Goal: Task Accomplishment & Management: Manage account settings

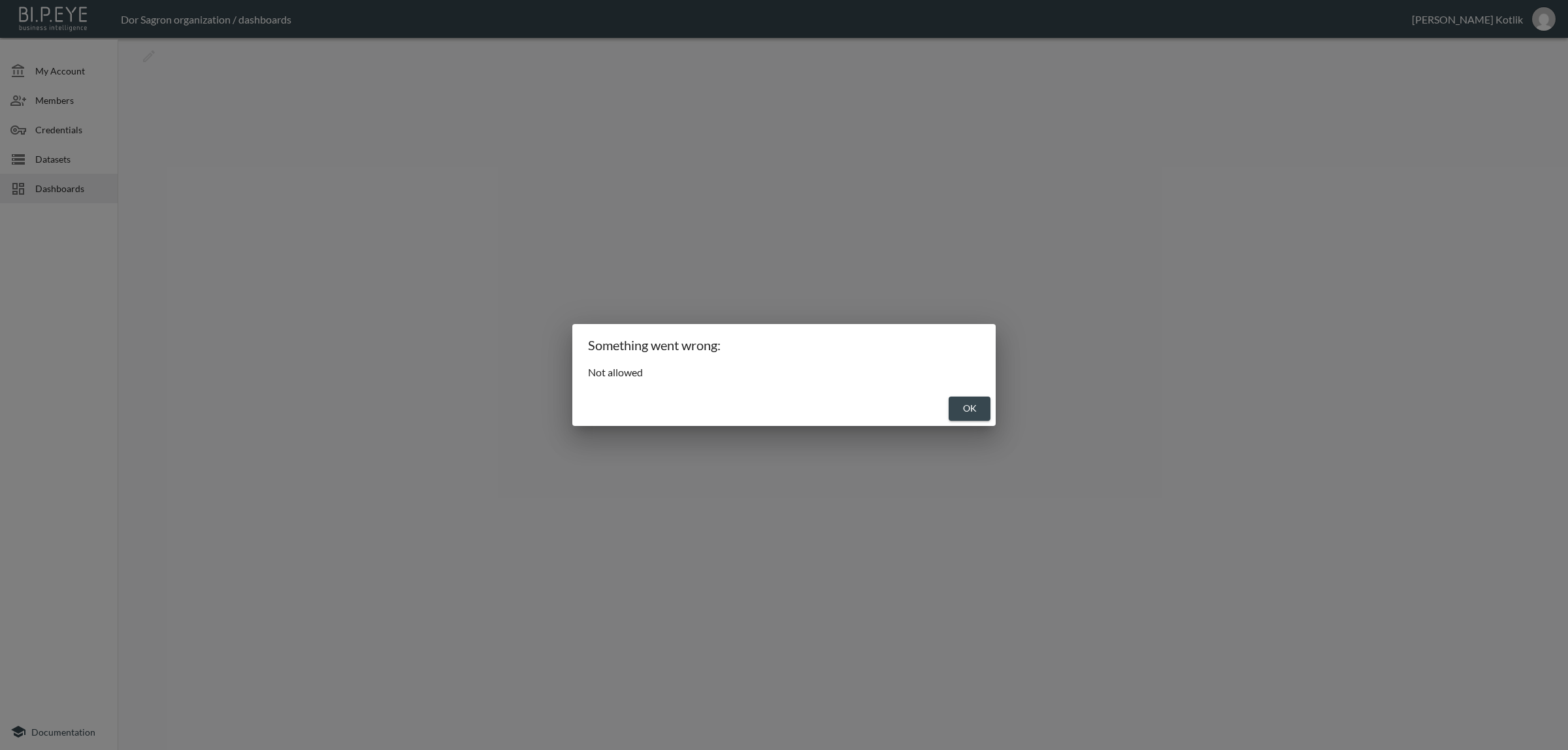
click at [980, 415] on button "OK" at bounding box center [970, 409] width 42 height 24
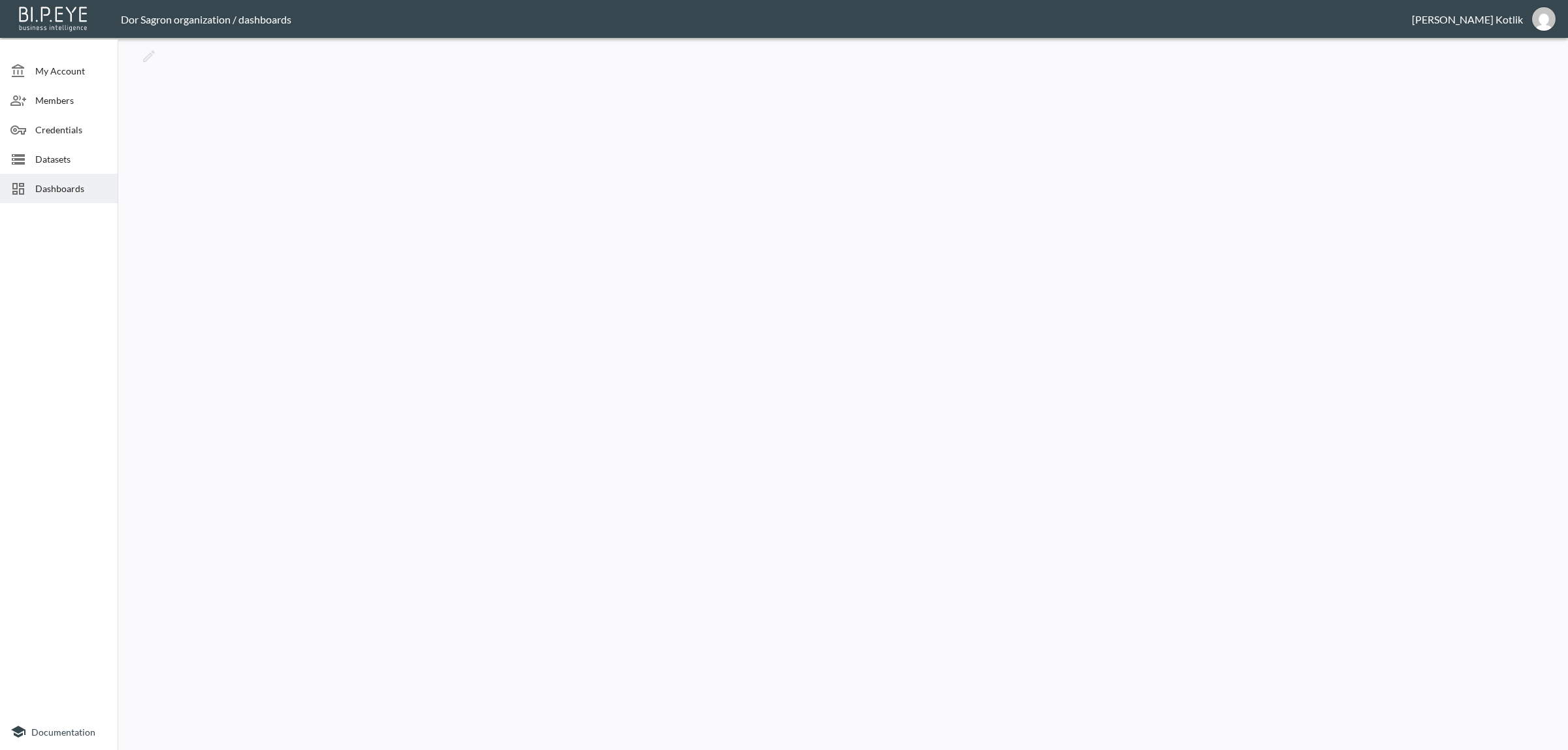
click at [78, 178] on div "Dashboards" at bounding box center [59, 188] width 118 height 29
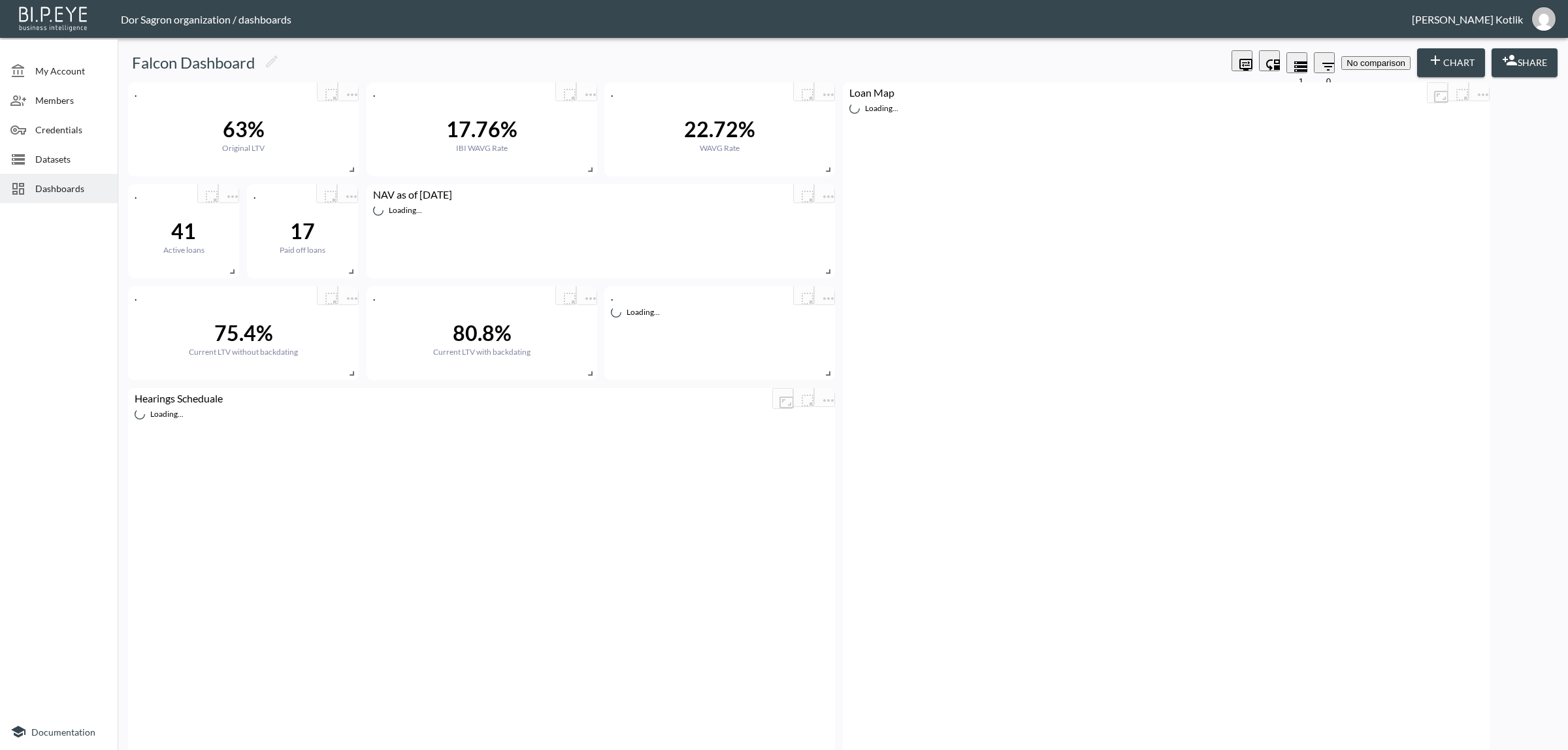
click at [1321, 61] on icon "Filters" at bounding box center [1329, 66] width 16 height 16
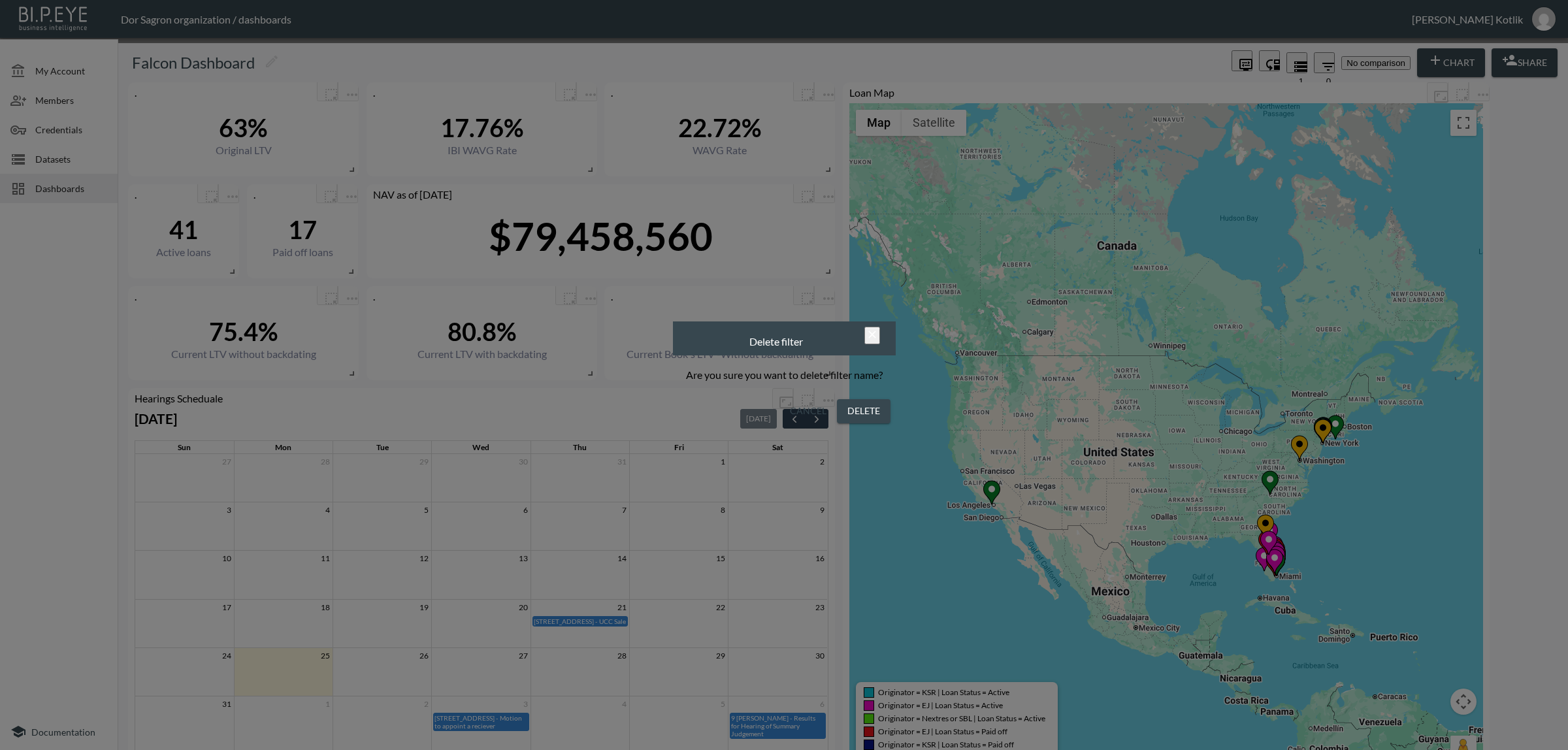
click at [874, 413] on button "Delete" at bounding box center [863, 410] width 53 height 24
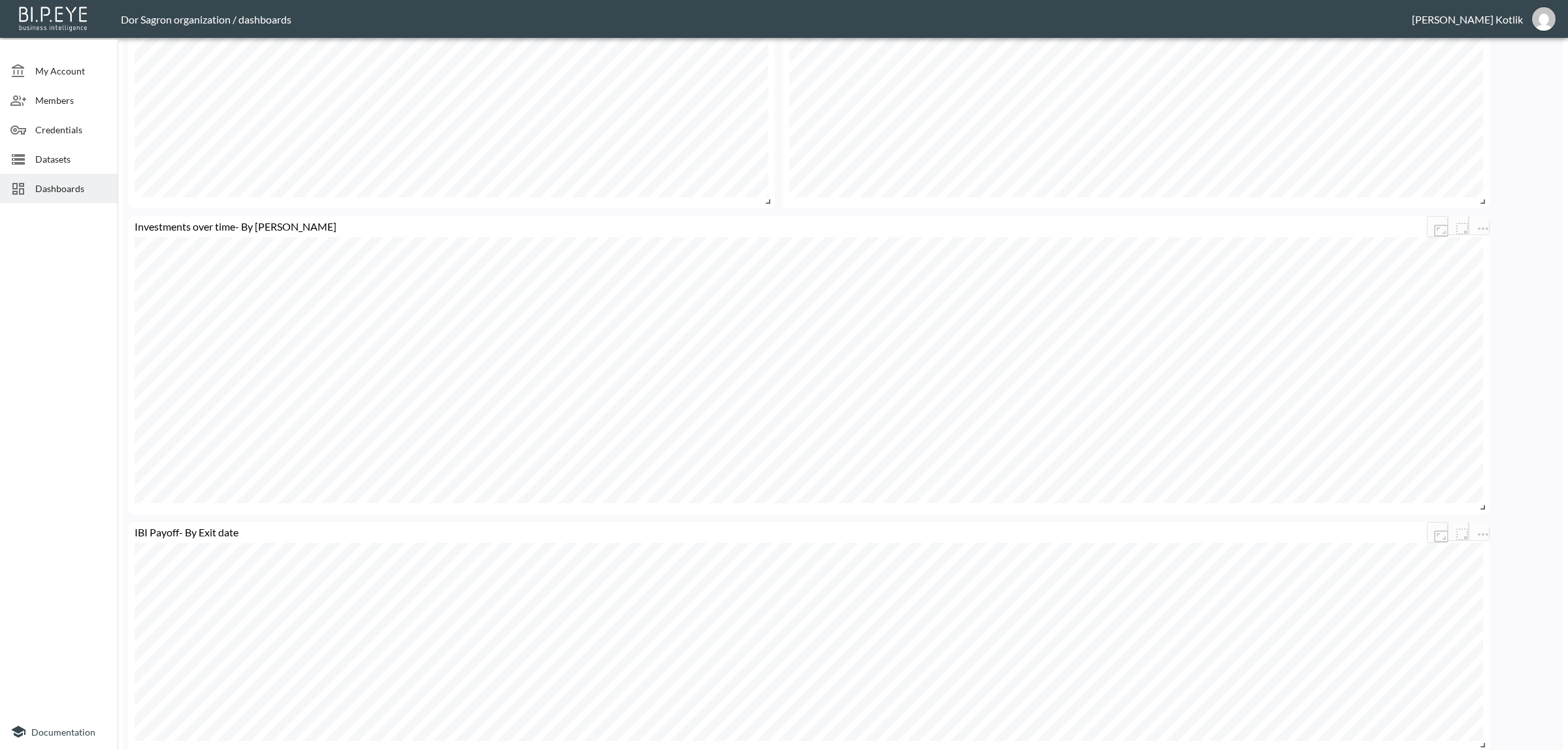
scroll to position [2728, 0]
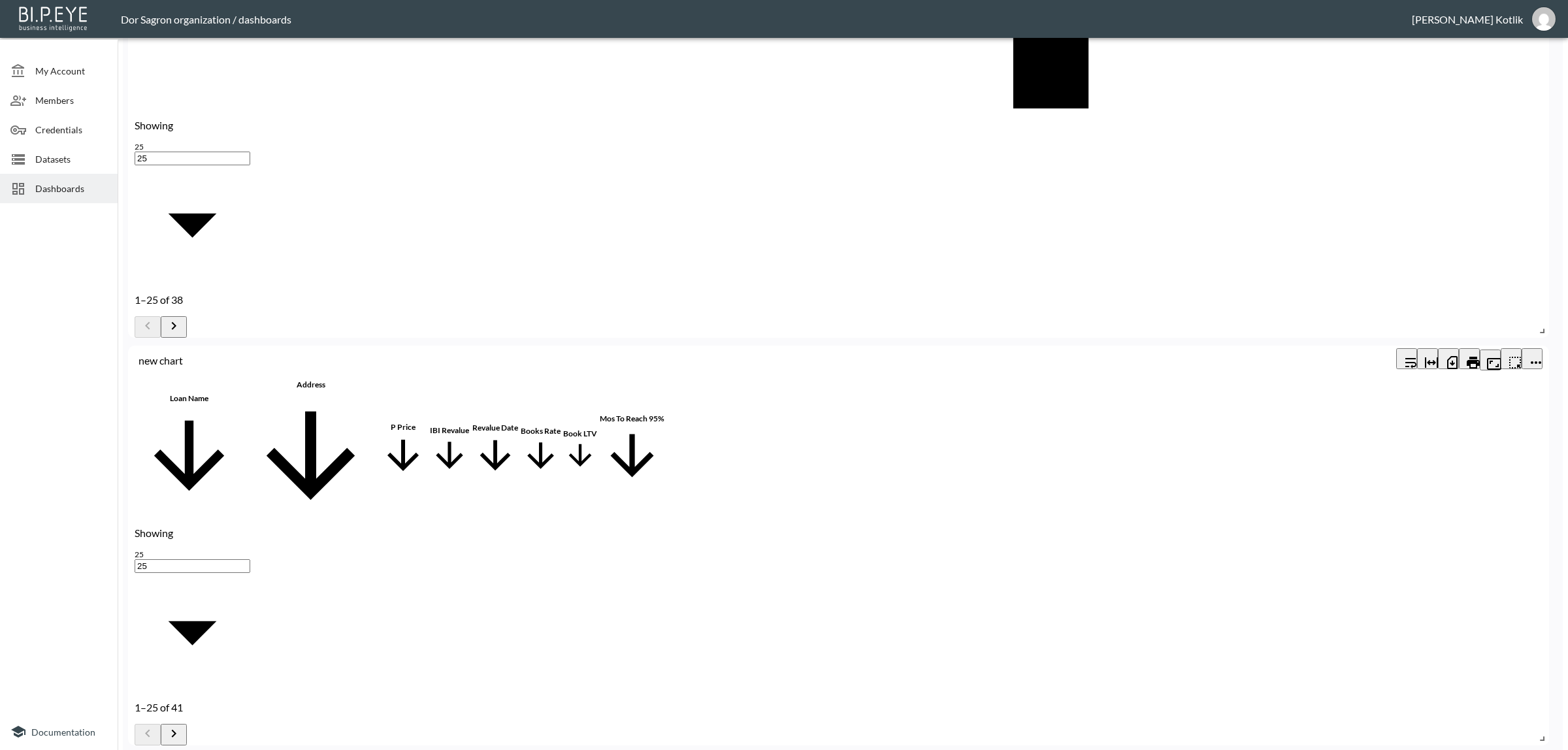
click at [1536, 355] on icon "more" at bounding box center [1536, 363] width 16 height 16
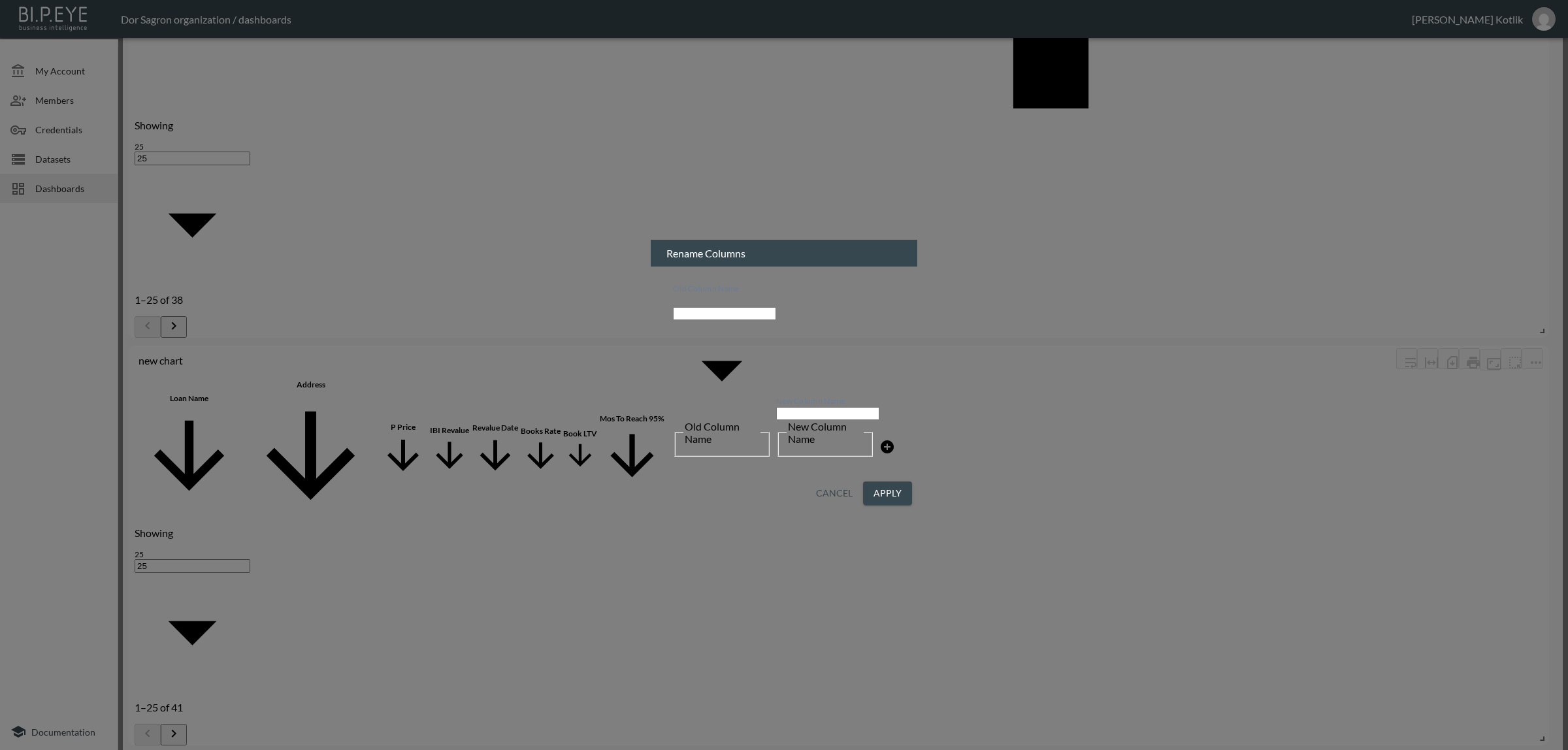
click at [698, 358] on body "BI.P.EYE, Interactive Analytics Dashboards - app Dor Sagron organization / dash…" at bounding box center [784, 375] width 1568 height 750
type input "IBI Revalue"
click at [792, 407] on input "New Column Name" at bounding box center [828, 413] width 103 height 13
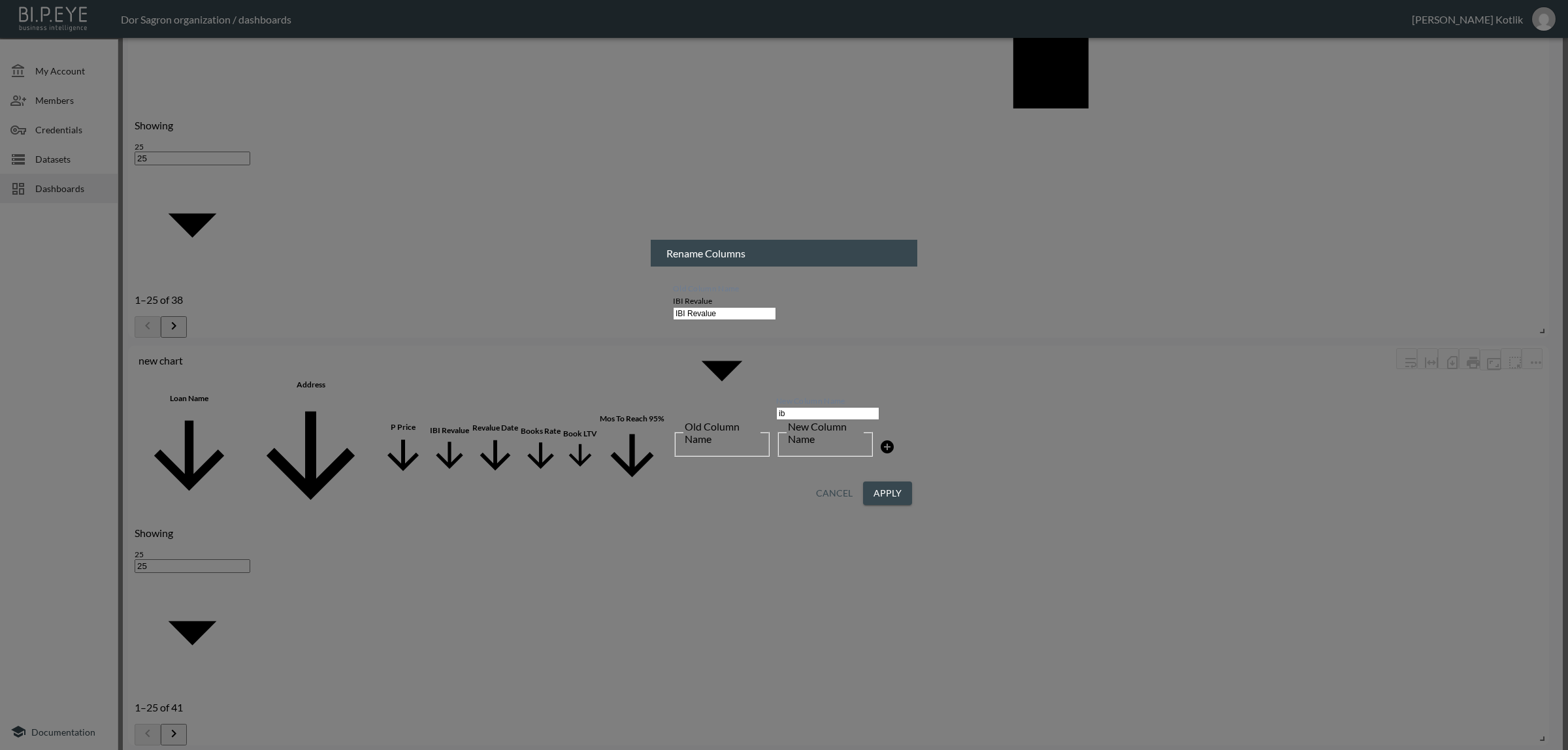
type input "i"
click at [811, 407] on input "IBI MO" at bounding box center [828, 413] width 103 height 13
type input "IBI Most Recent Value"
click at [877, 481] on button "Apply" at bounding box center [887, 493] width 49 height 24
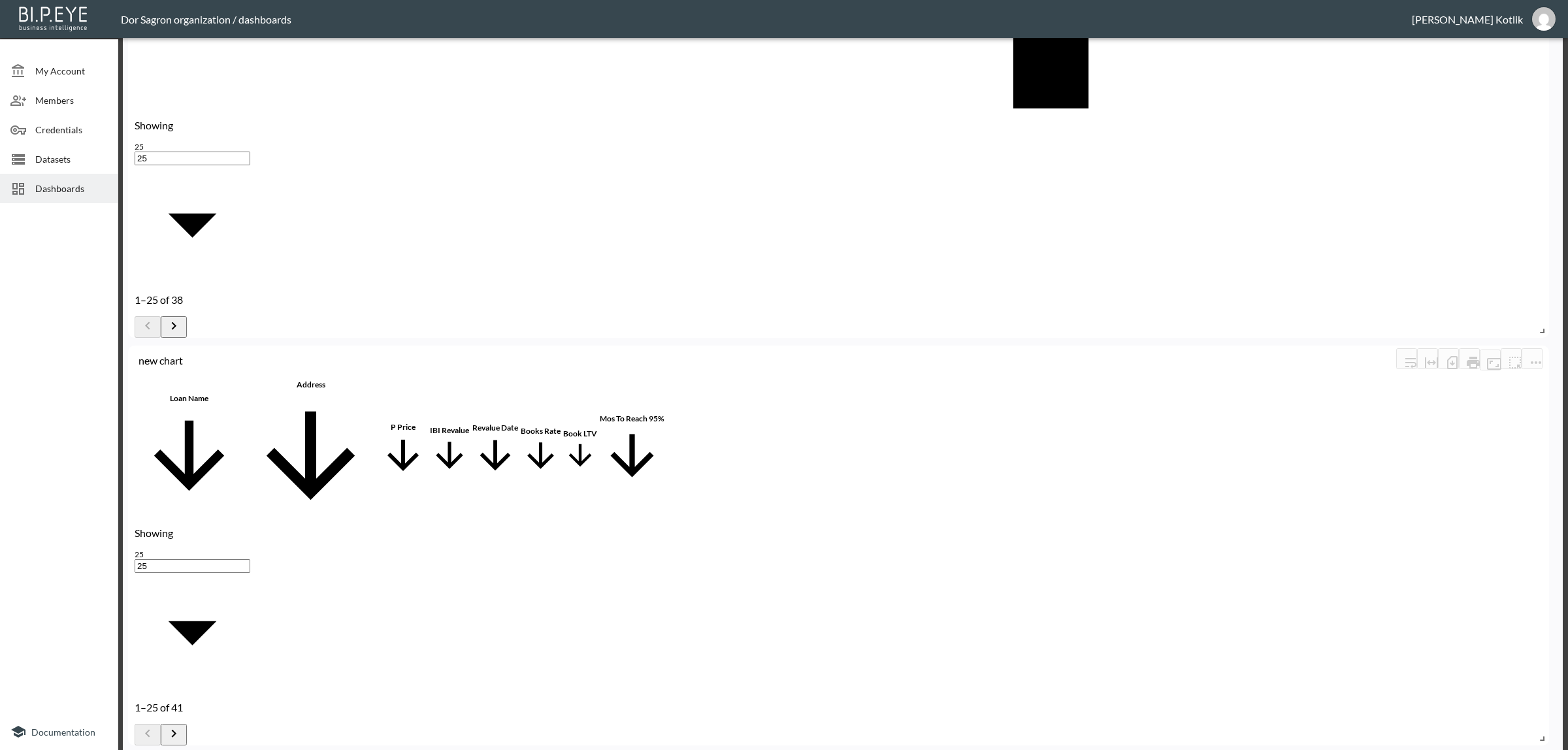
scroll to position [572, 0]
type input "o"
checkbox input "false"
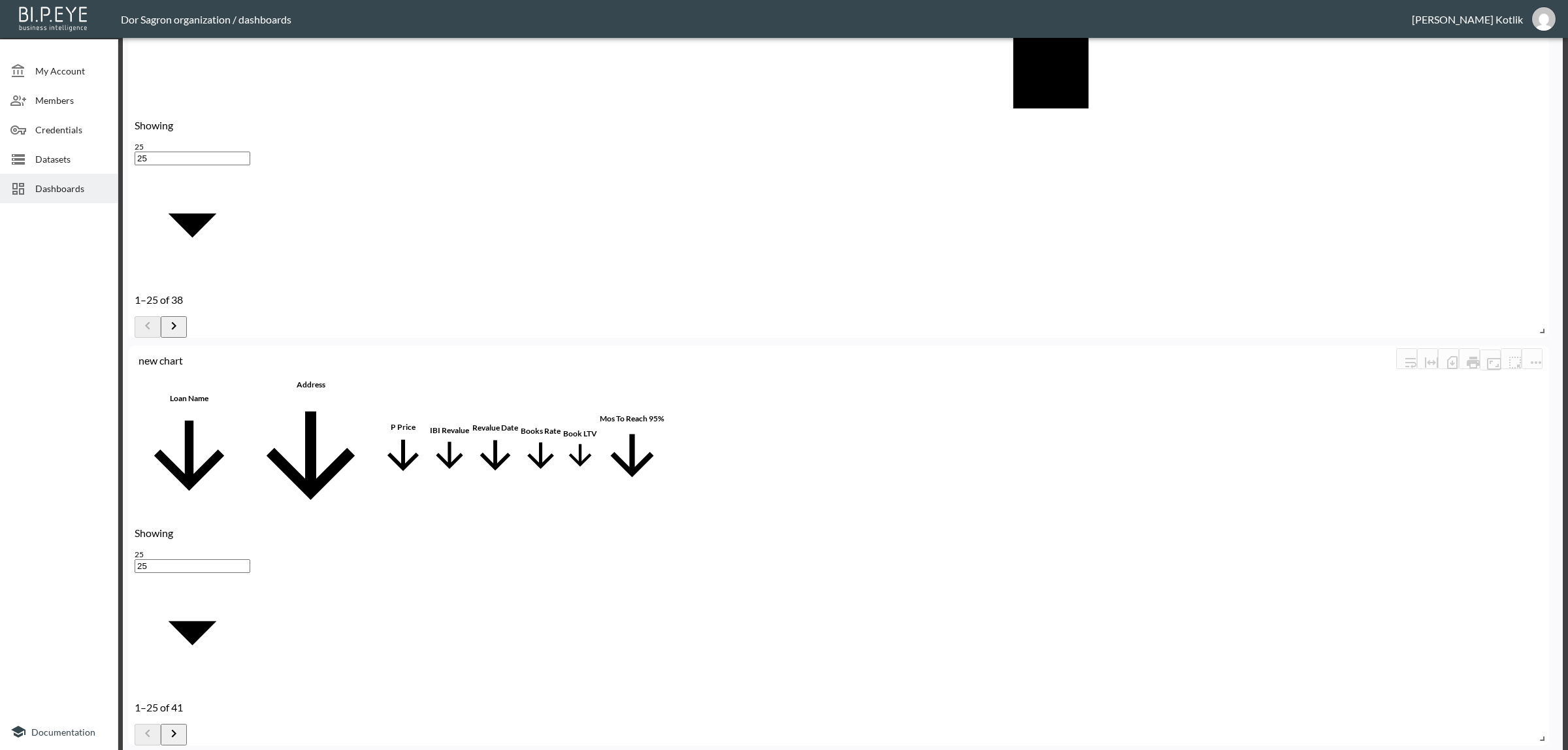
checkbox input "false"
type input "or"
checkbox input "false"
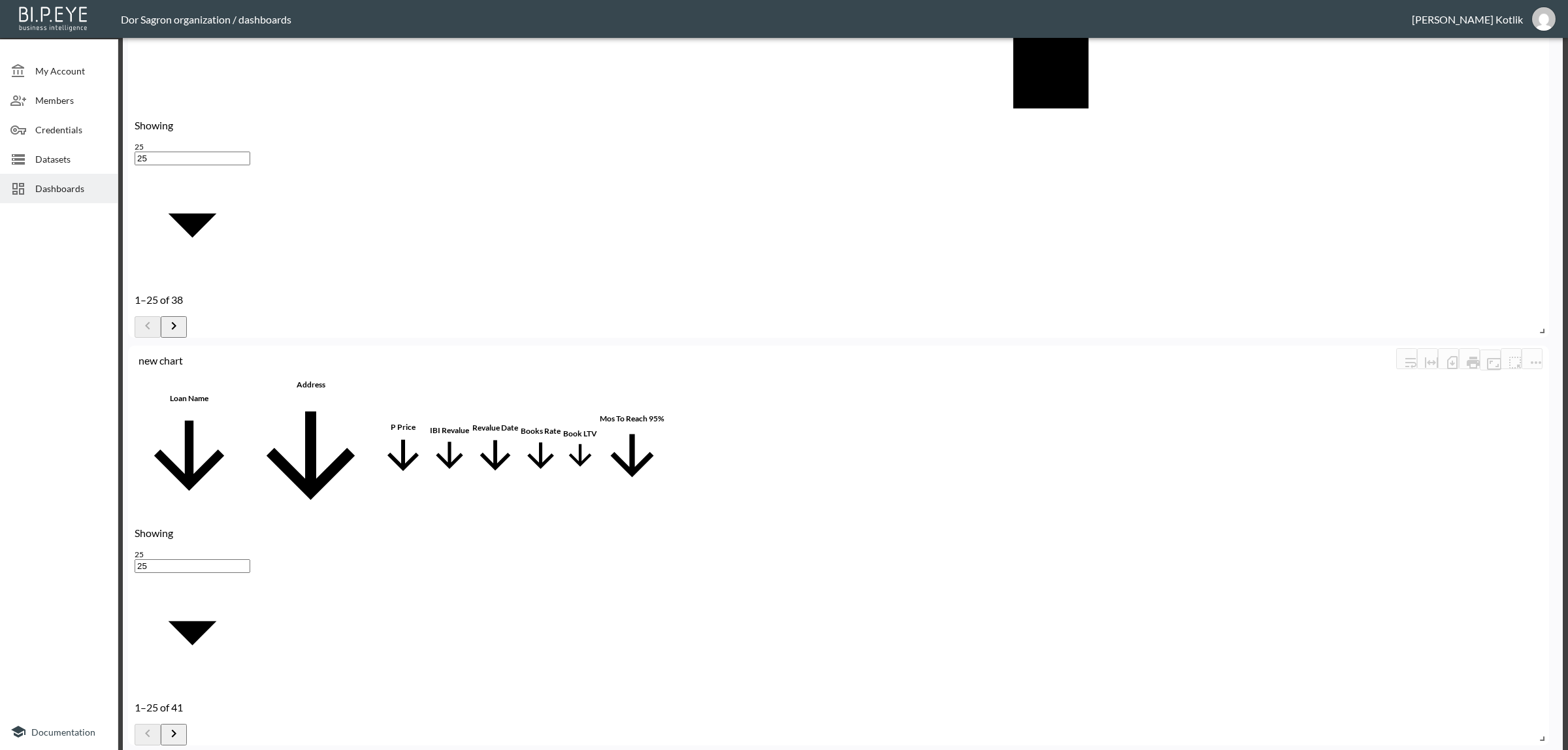
checkbox input "false"
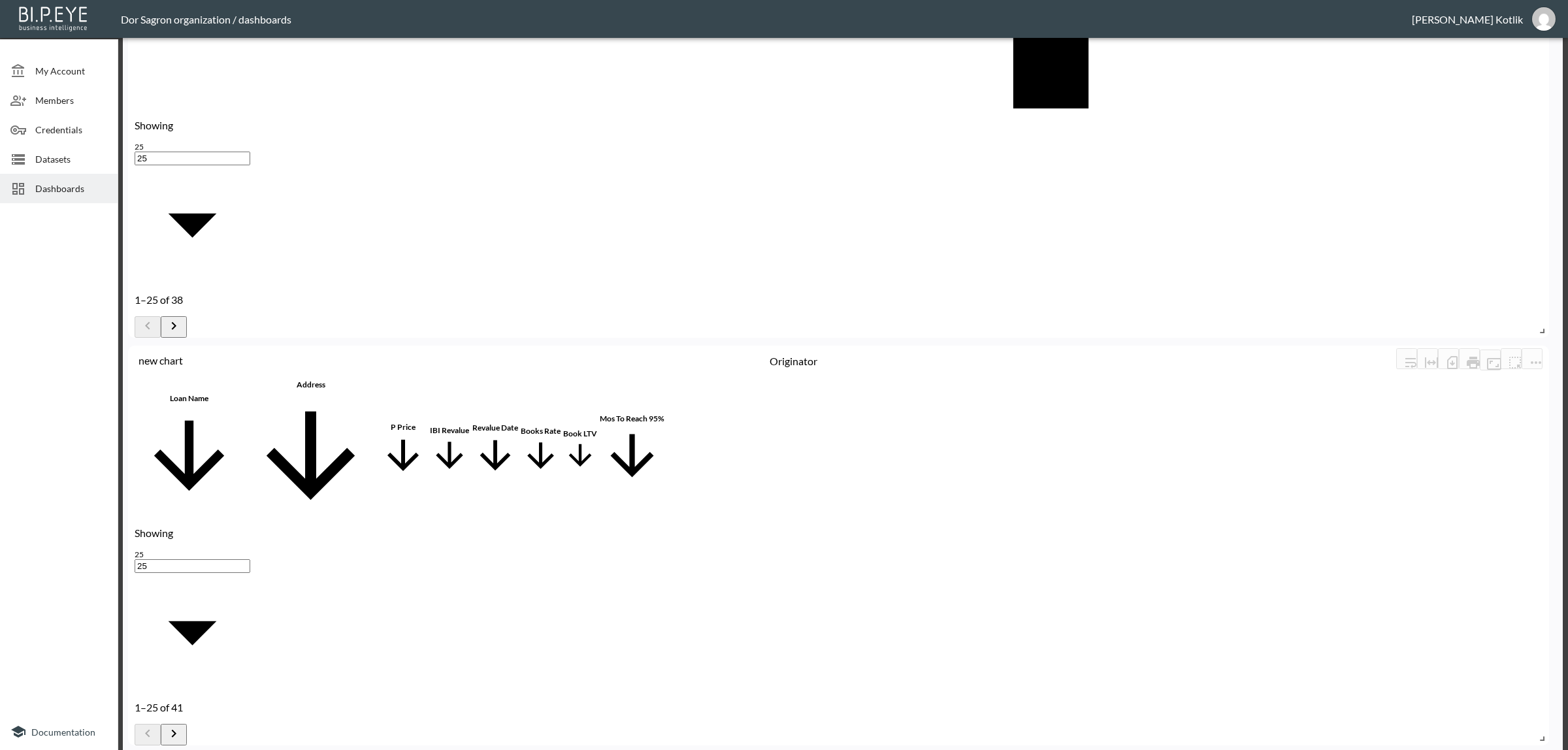
type input "ori"
checkbox input "true"
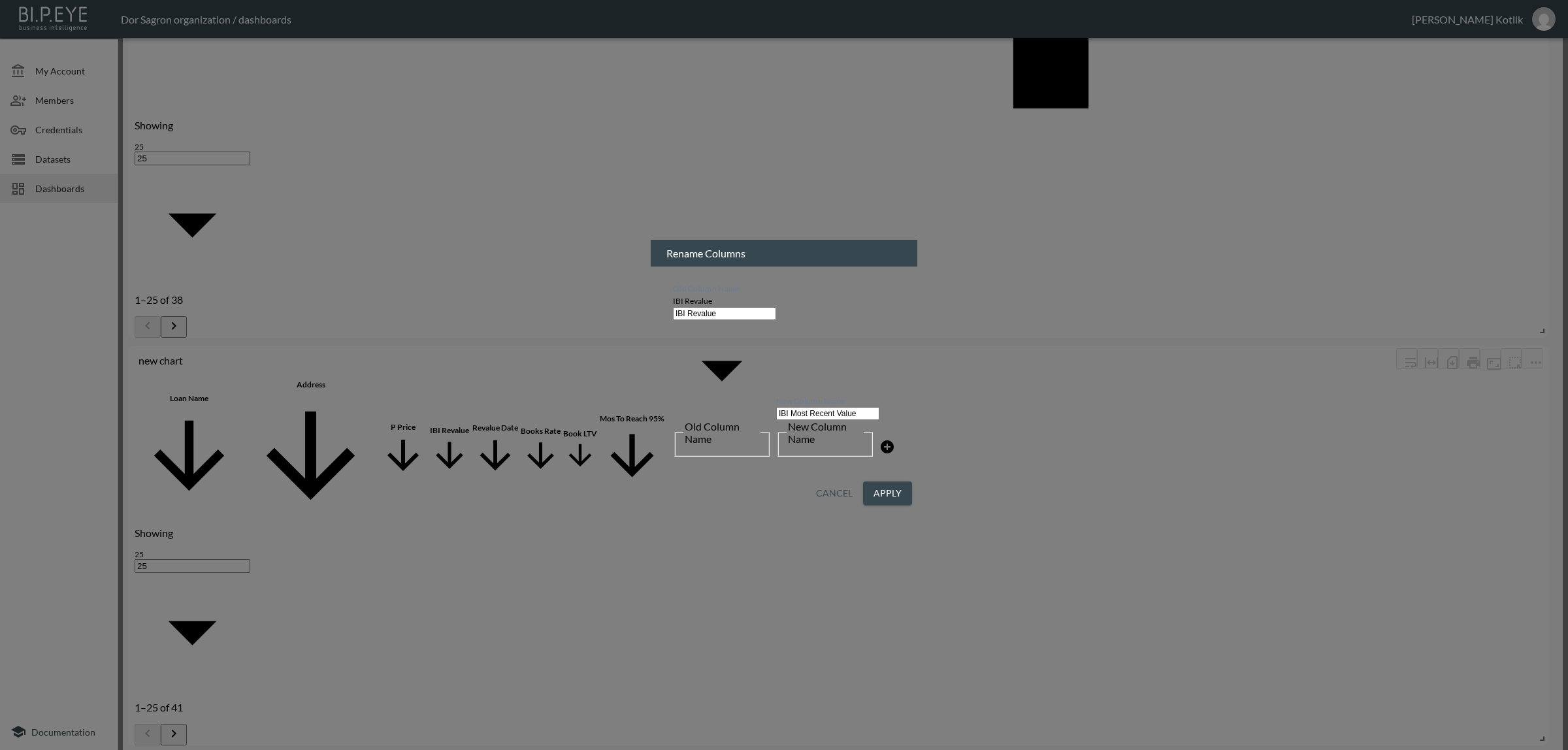
click at [885, 441] on icon at bounding box center [887, 447] width 13 height 13
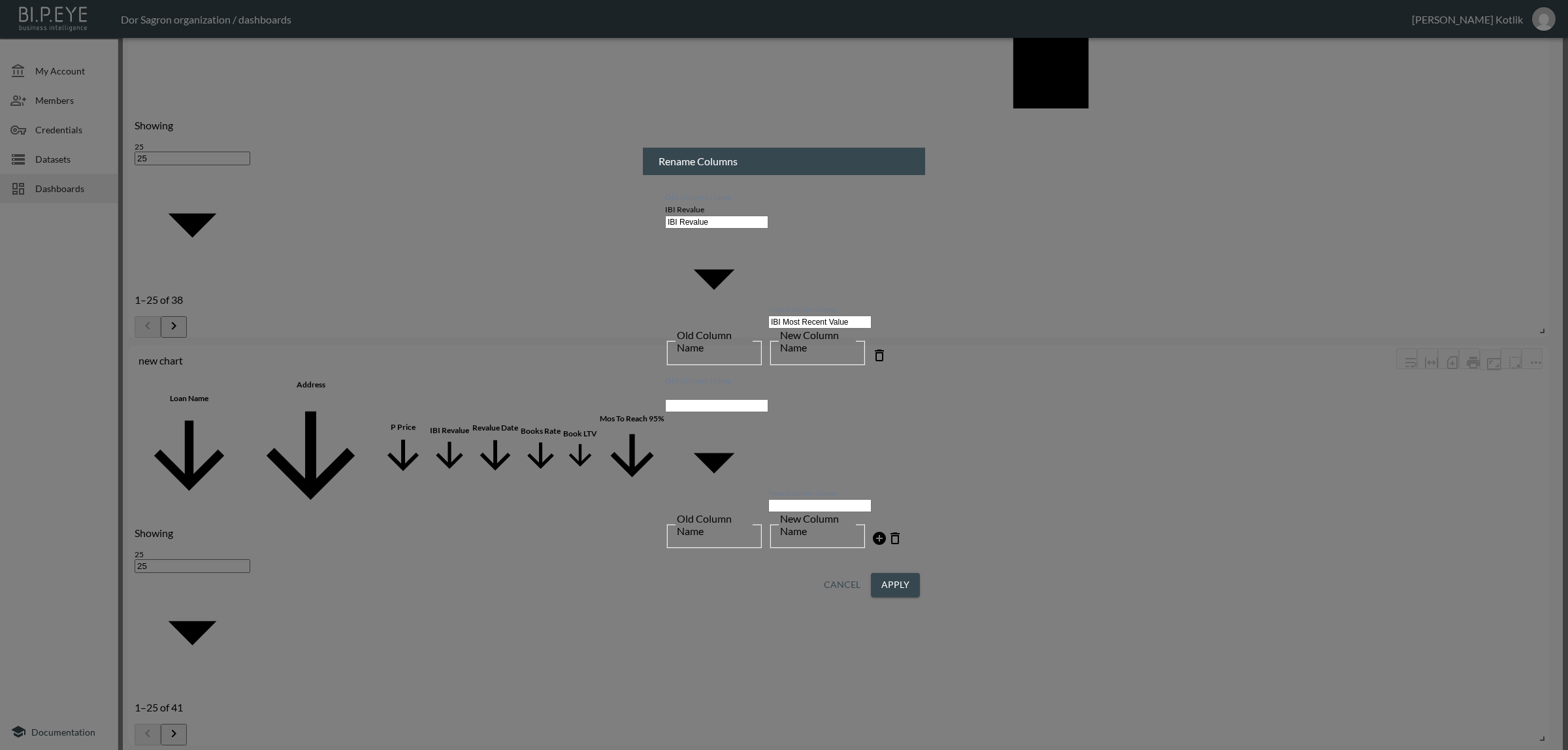
click at [711, 392] on body "BI.P.EYE, Interactive Analytics Dashboards - app Dor Sagron organization / dash…" at bounding box center [784, 375] width 1568 height 750
type input "Originator"
click at [817, 499] on input "New Column Name" at bounding box center [820, 505] width 103 height 13
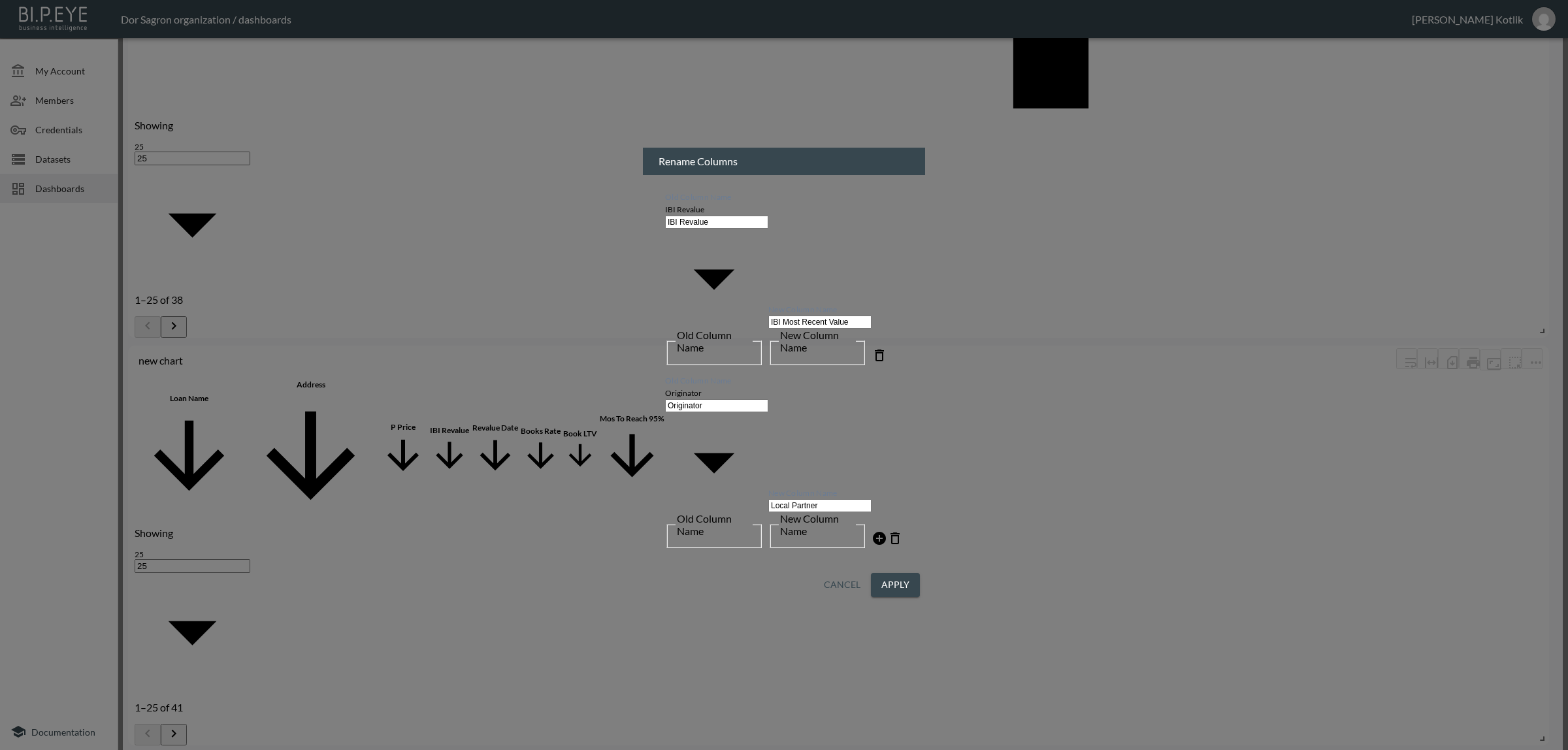
type input "Local Partner"
click at [874, 532] on icon at bounding box center [879, 538] width 13 height 13
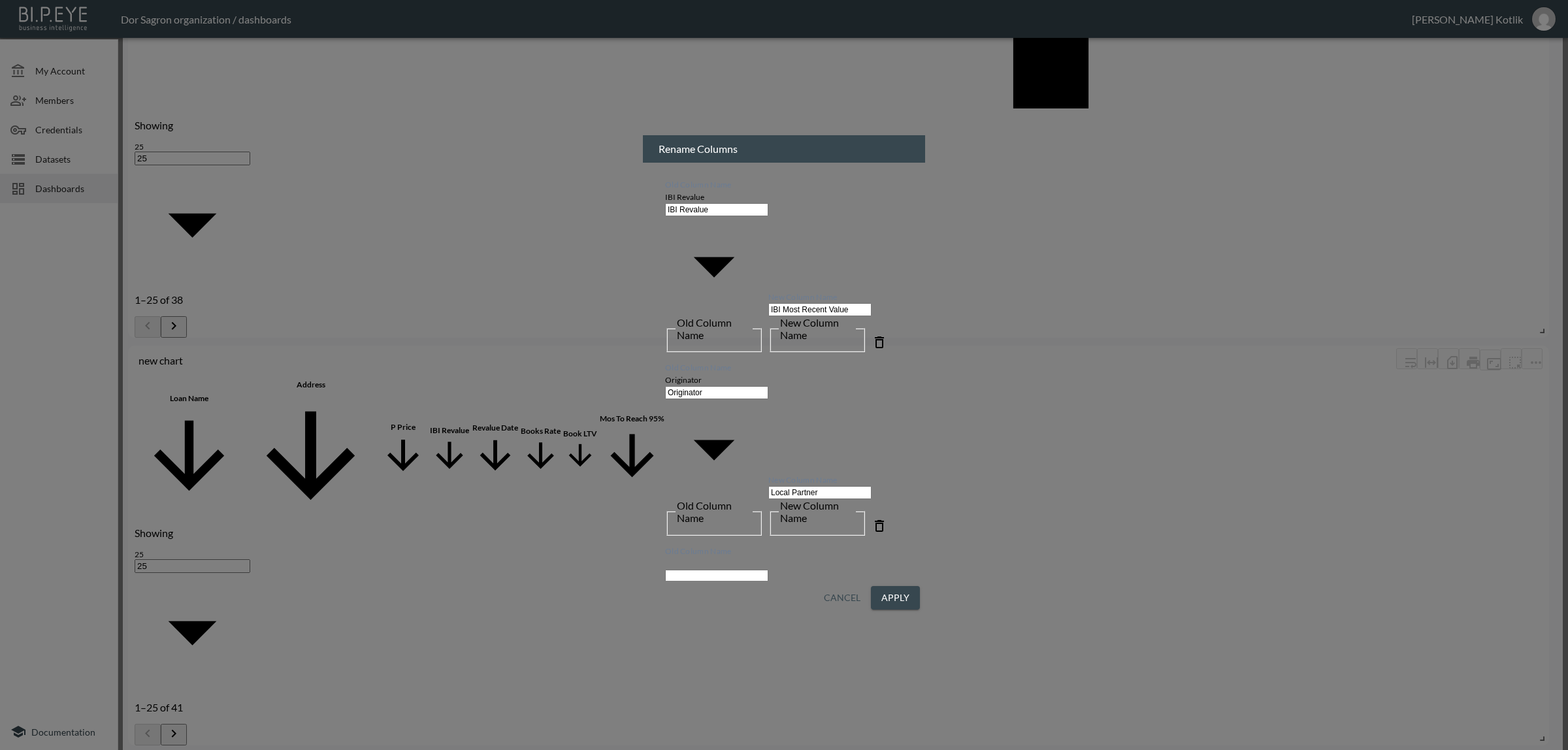
click at [701, 410] on body "BI.P.EYE, Interactive Analytics Dashboards - app Dor Sagron organization / dash…" at bounding box center [784, 375] width 1568 height 750
type input "Originator"
click at [798, 670] on input "New Column Name" at bounding box center [820, 676] width 103 height 13
click at [897, 703] on icon at bounding box center [895, 708] width 9 height 12
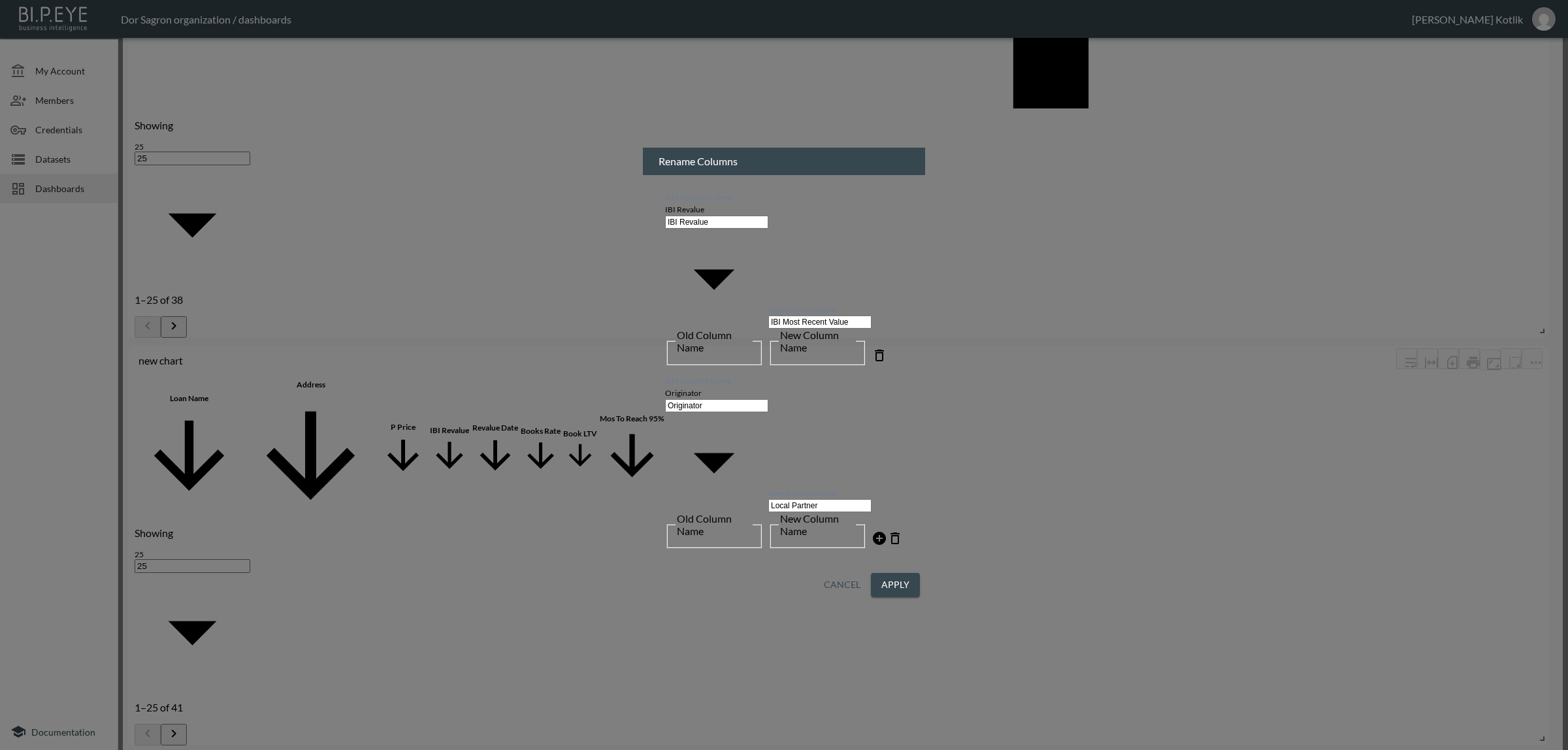
click at [915, 462] on div "Rename Columns [GEOGRAPHIC_DATA] Name IBI Revalue IBI Revalue Old Column Name N…" at bounding box center [784, 375] width 1568 height 750
click at [894, 574] on button "Apply" at bounding box center [895, 585] width 49 height 24
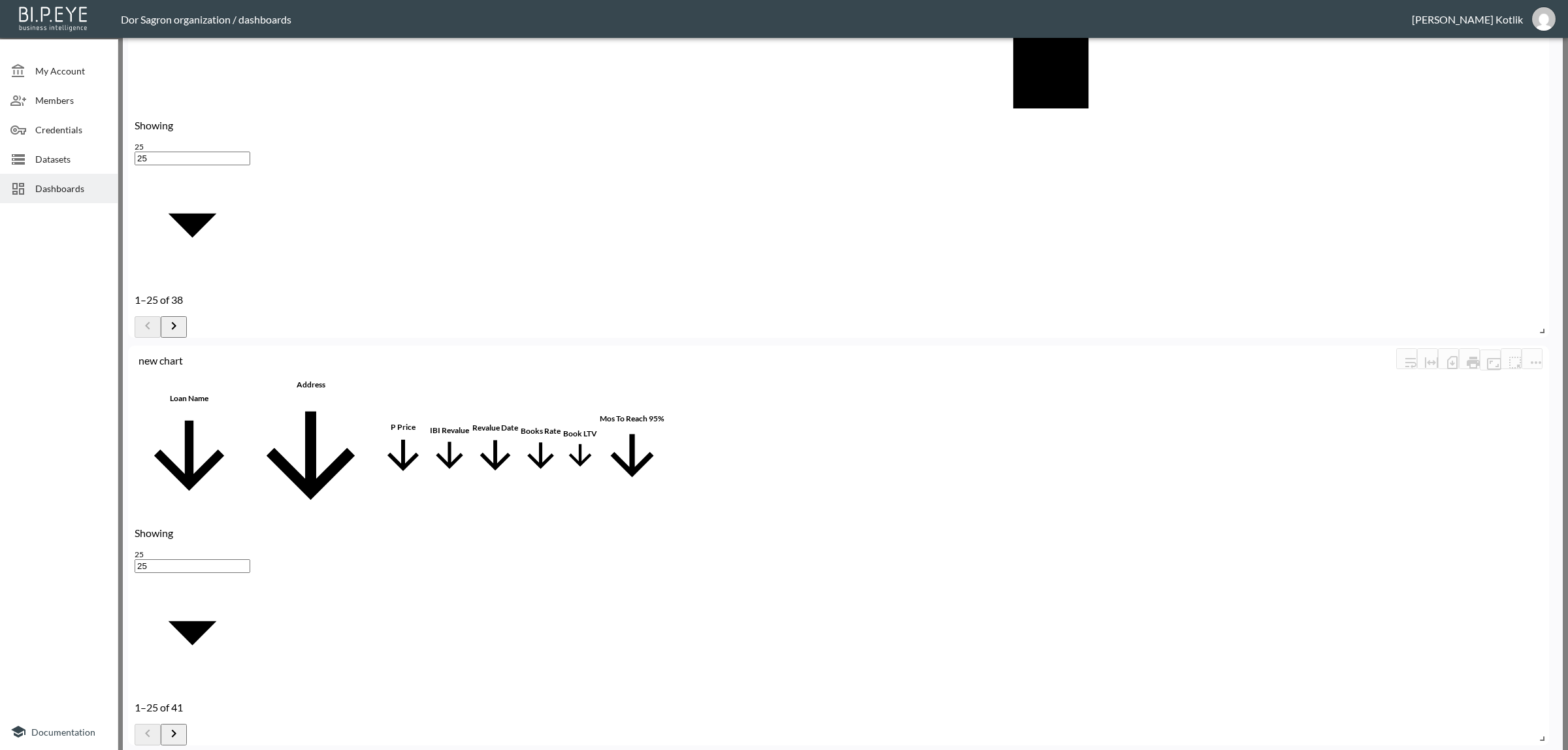
scroll to position [0, 419]
drag, startPoint x: 894, startPoint y: 240, endPoint x: 410, endPoint y: 240, distance: 484.0
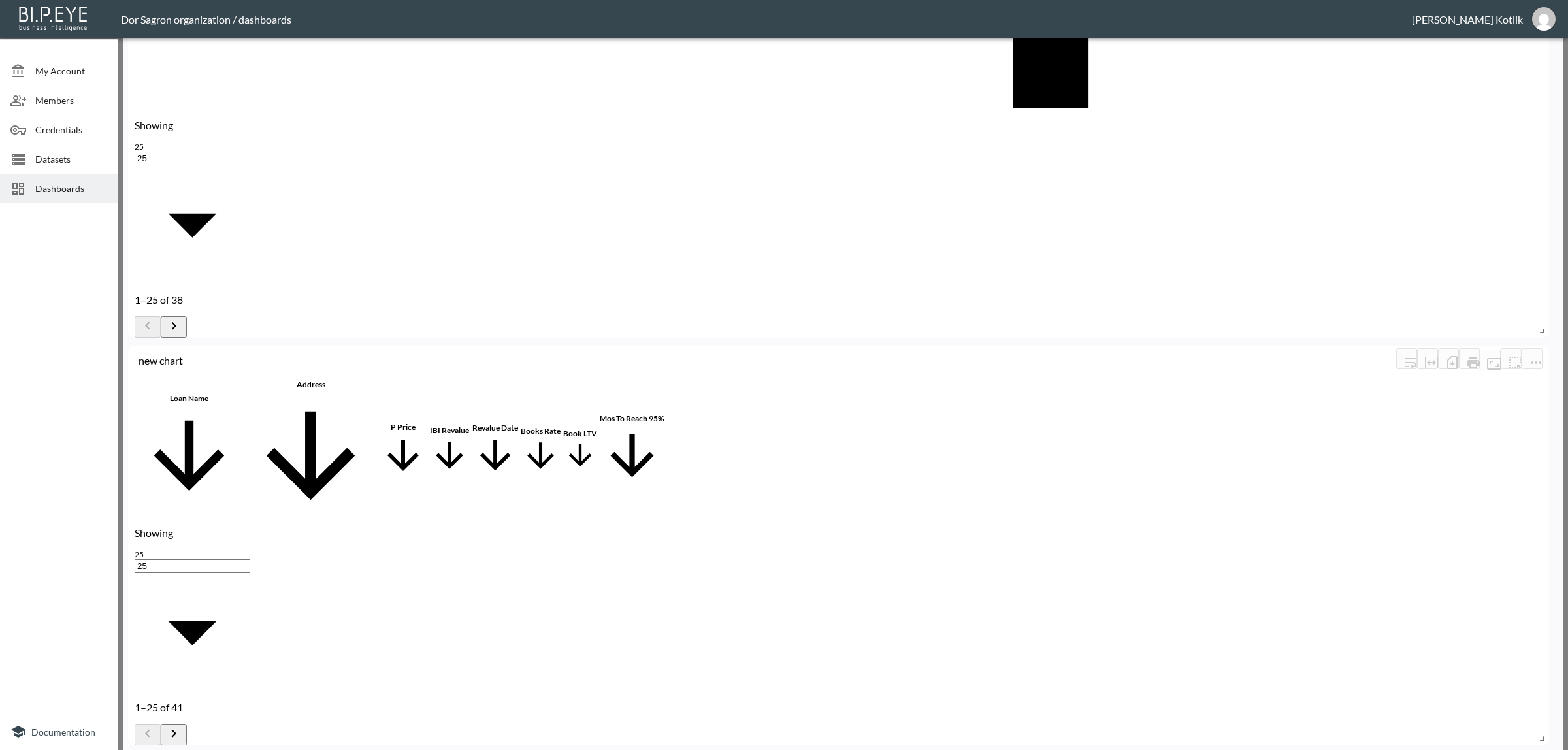
scroll to position [0, 419]
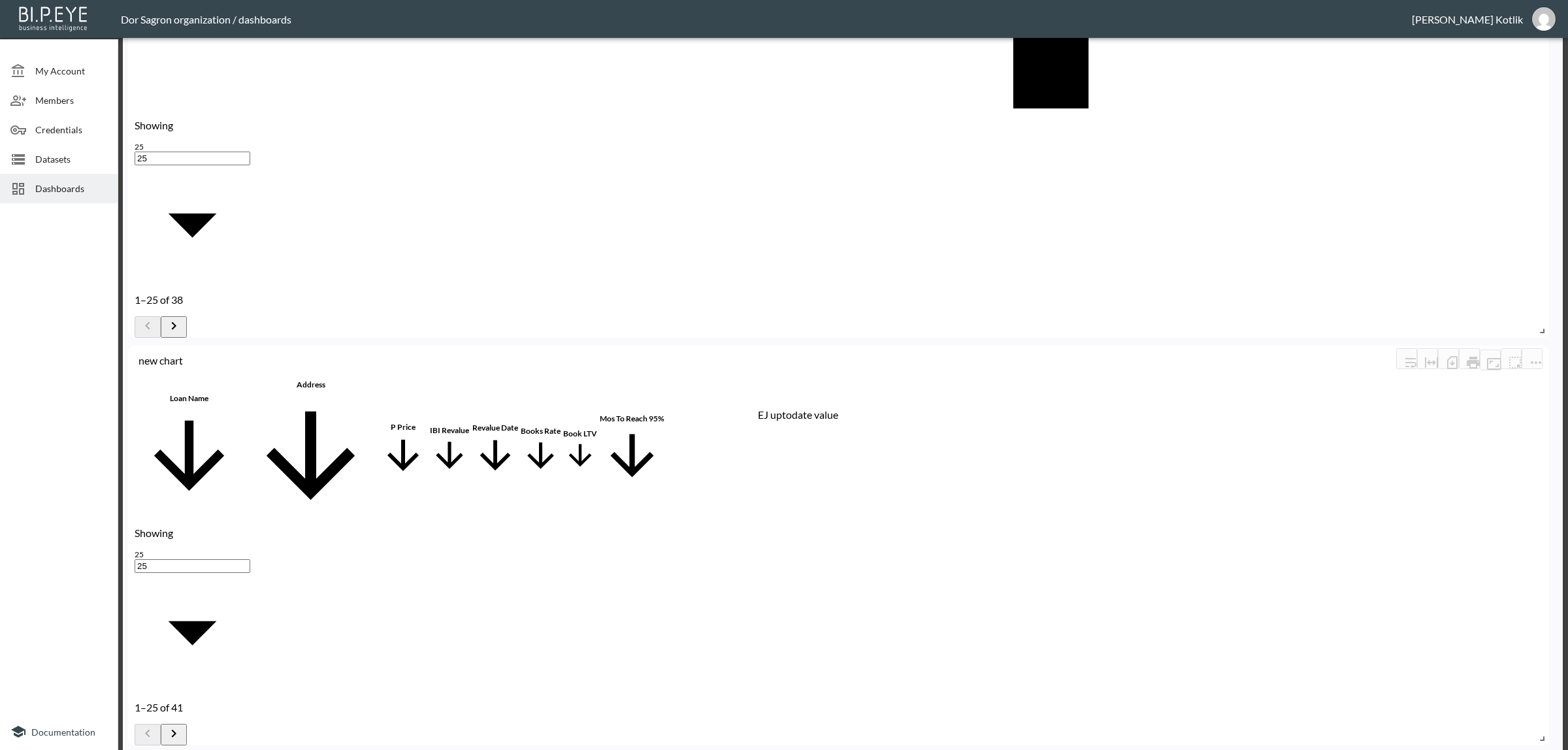
checkbox input "false"
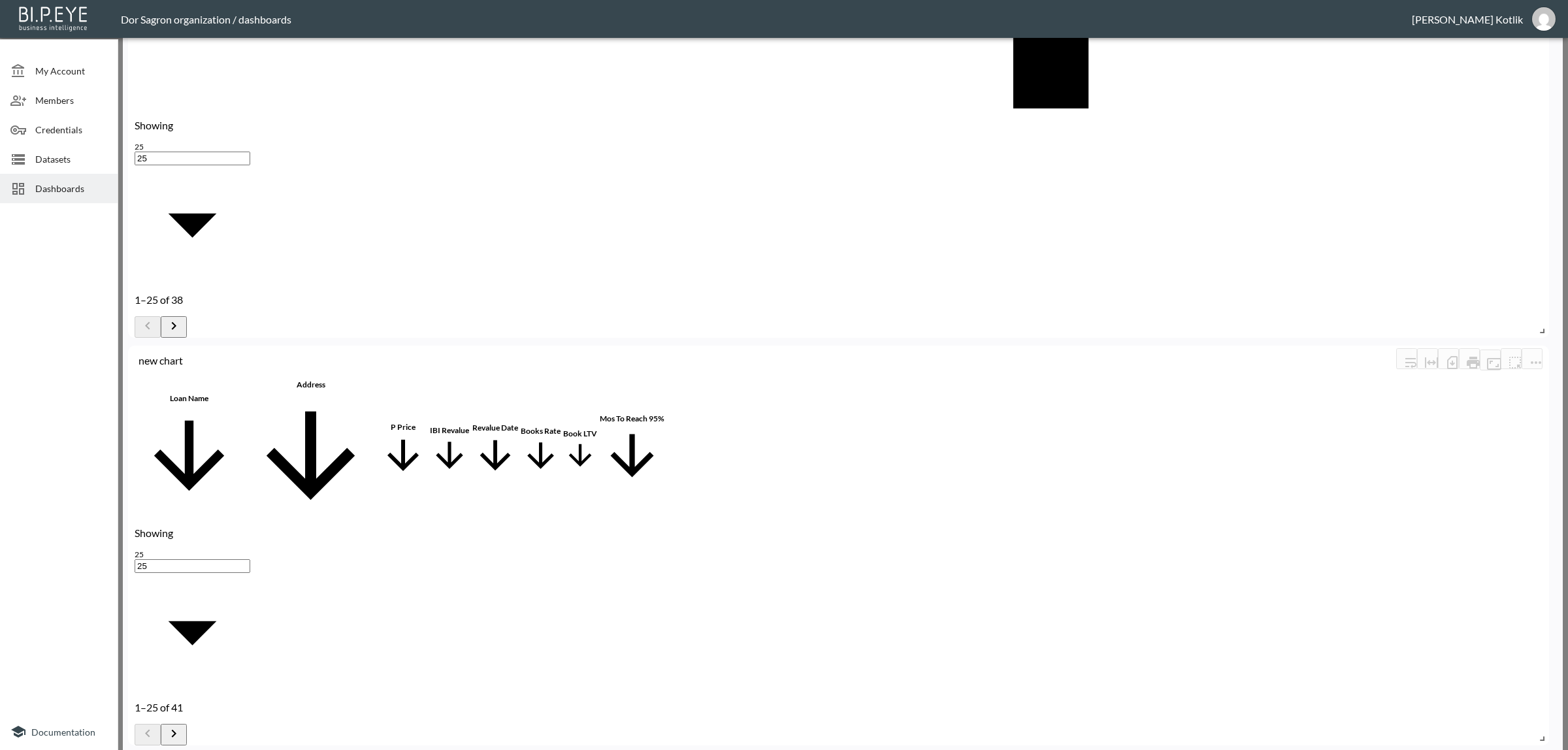
scroll to position [0, 0]
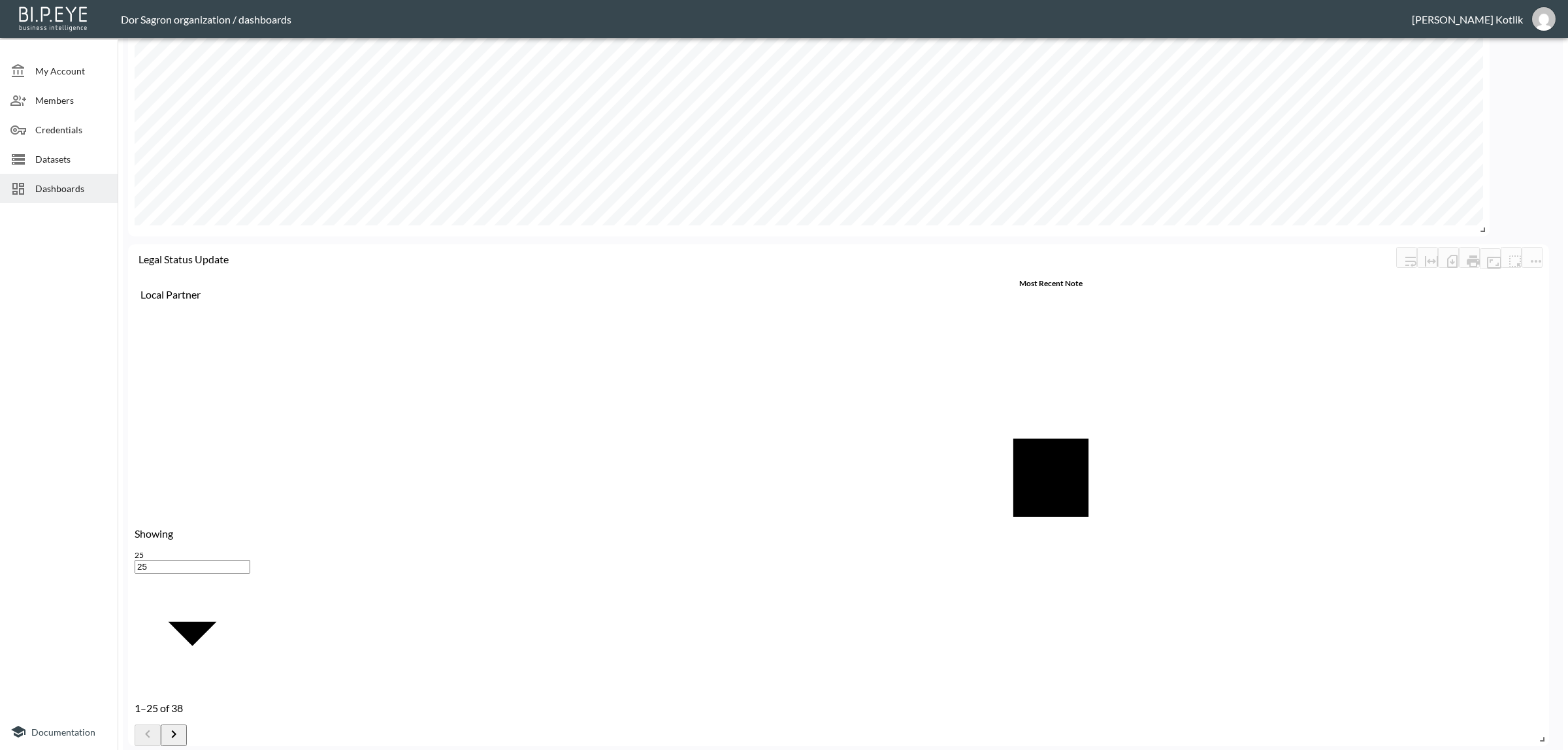
click at [164, 703] on div "Local Partner" at bounding box center [159, 713] width 45 height 20
click at [193, 728] on body "BI.P.EYE, Interactive Analytics Dashboards - app Dor Sagron organization / dash…" at bounding box center [784, 375] width 1568 height 750
type input "100"
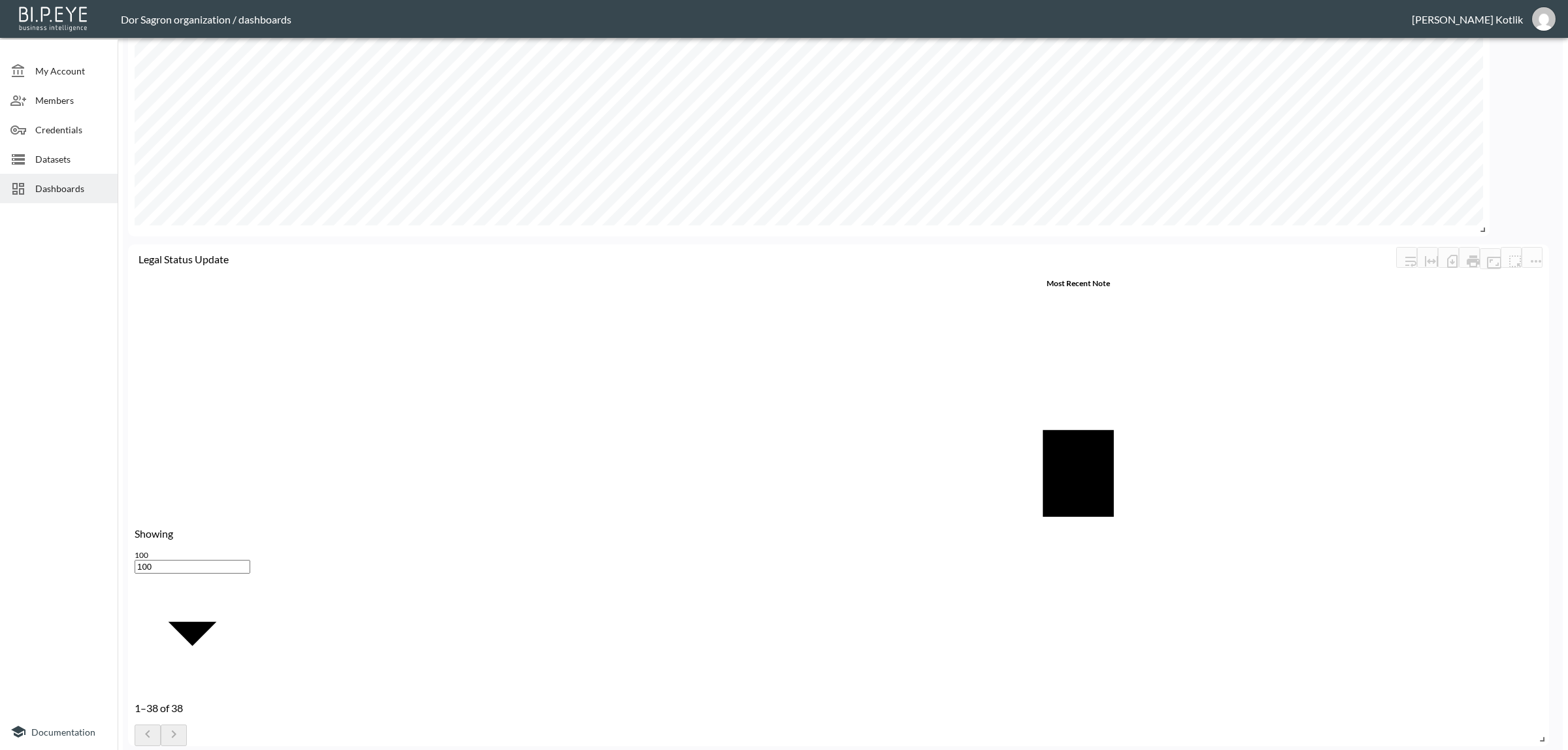
scroll to position [678, 0]
click at [1528, 254] on icon "more" at bounding box center [1536, 262] width 16 height 16
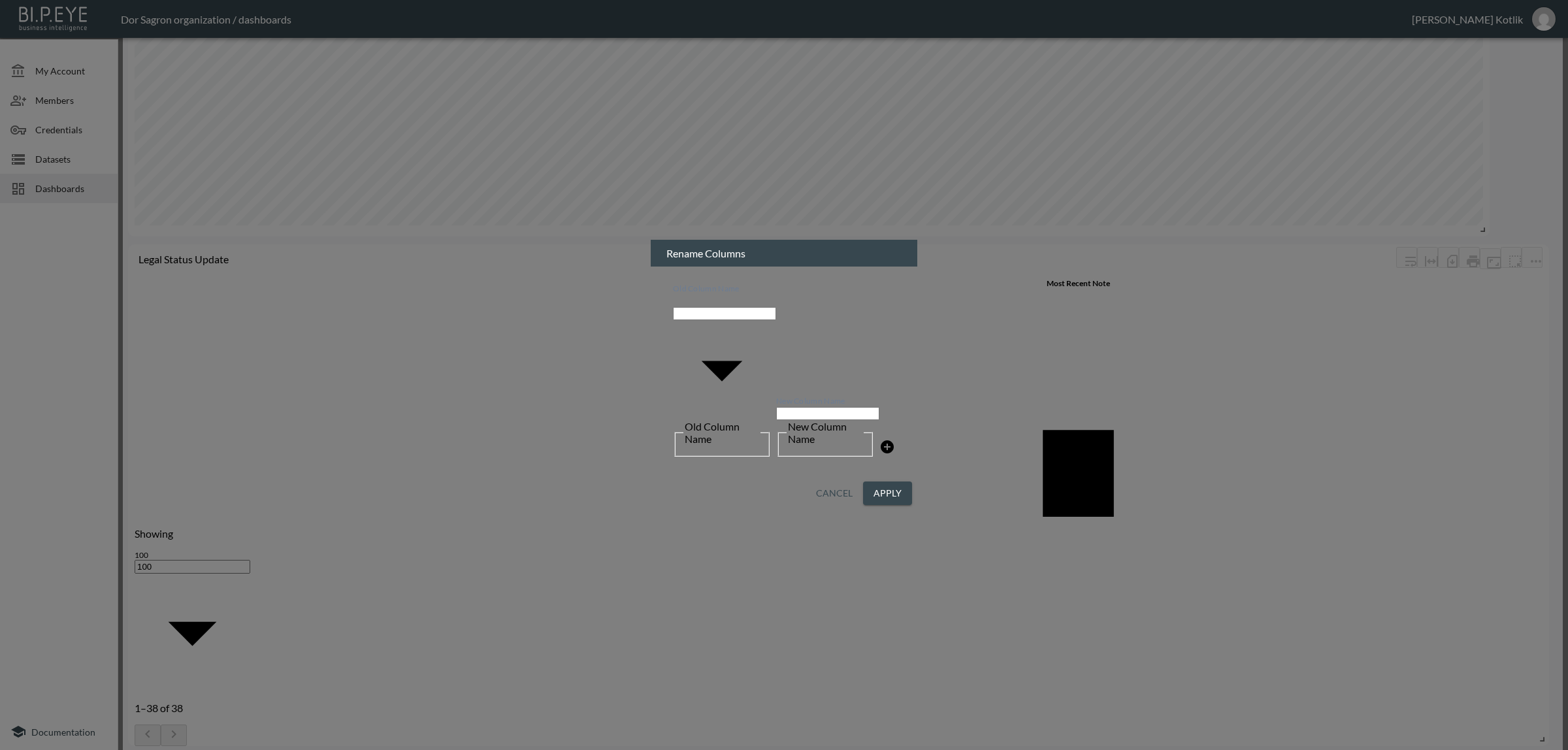
click at [852, 481] on button "Cancel" at bounding box center [834, 493] width 47 height 24
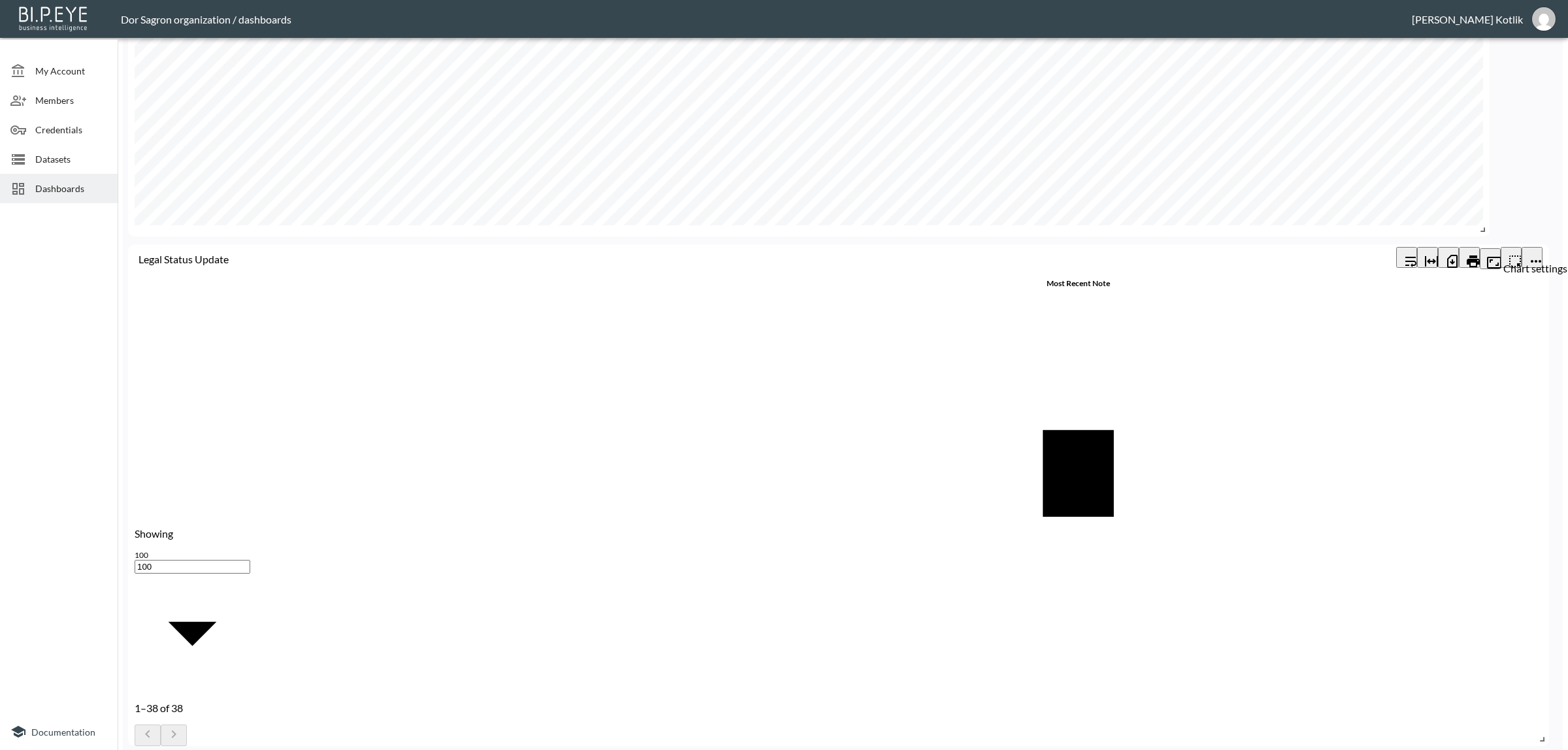
click at [1541, 255] on button "more" at bounding box center [1533, 258] width 21 height 21
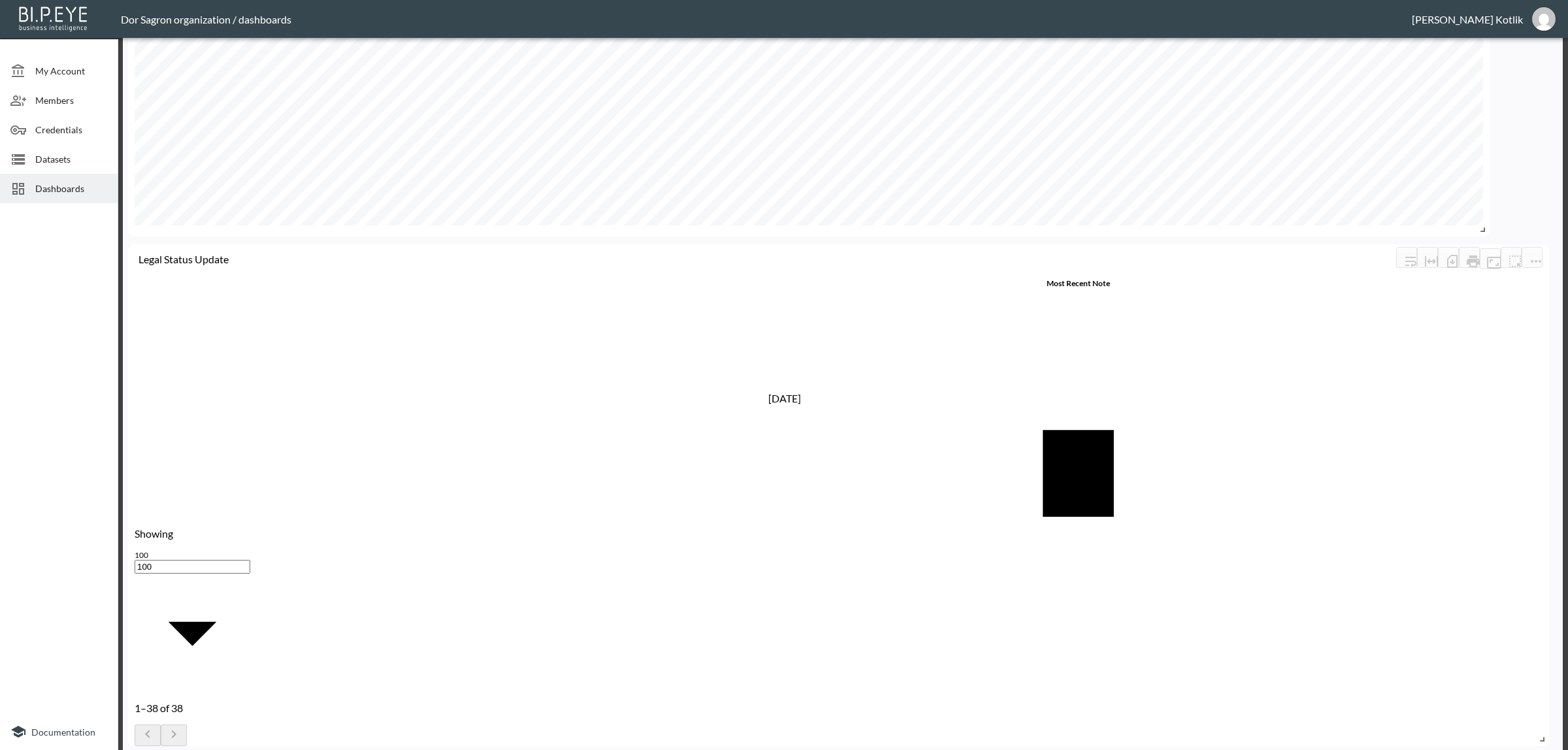
checkbox input "false"
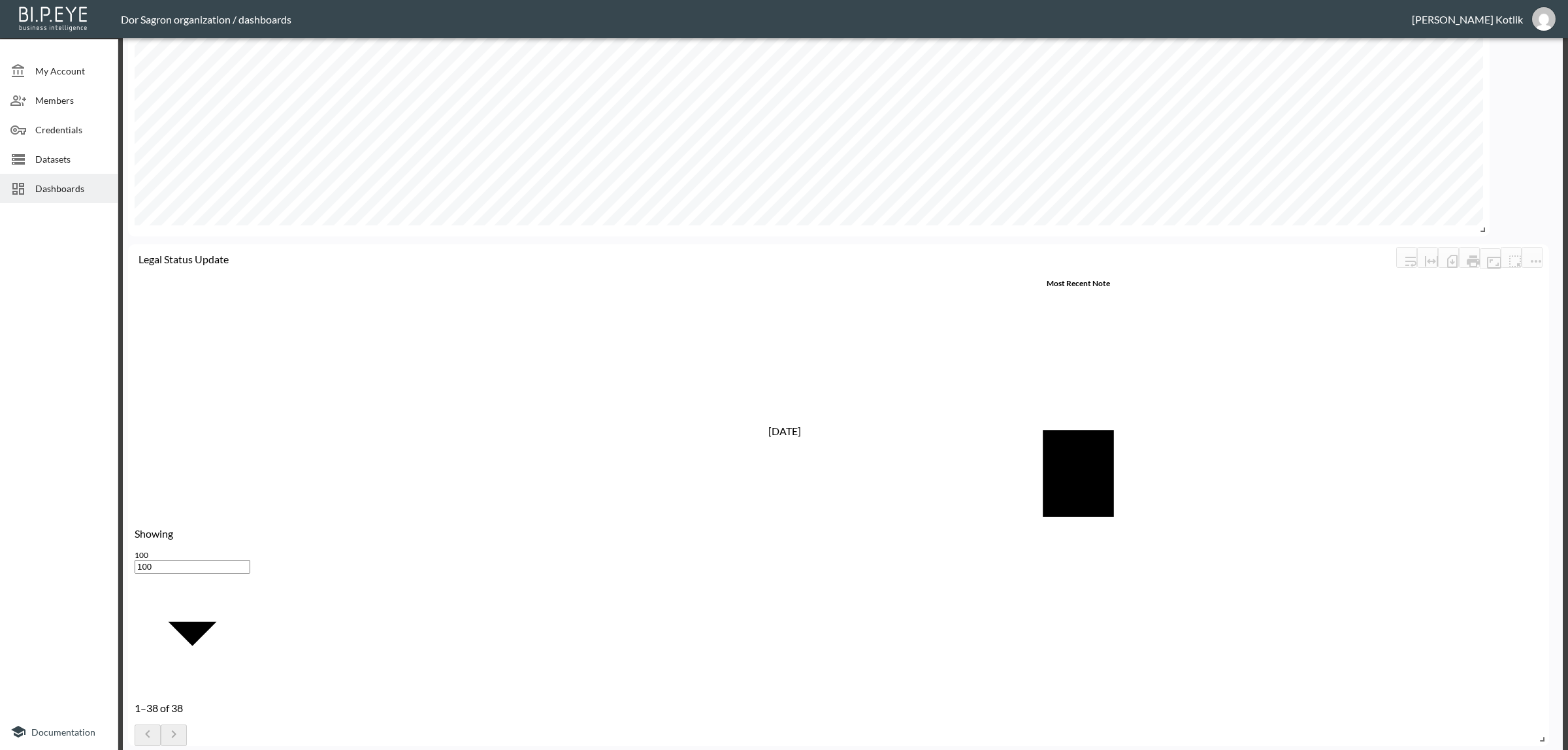
checkbox input "false"
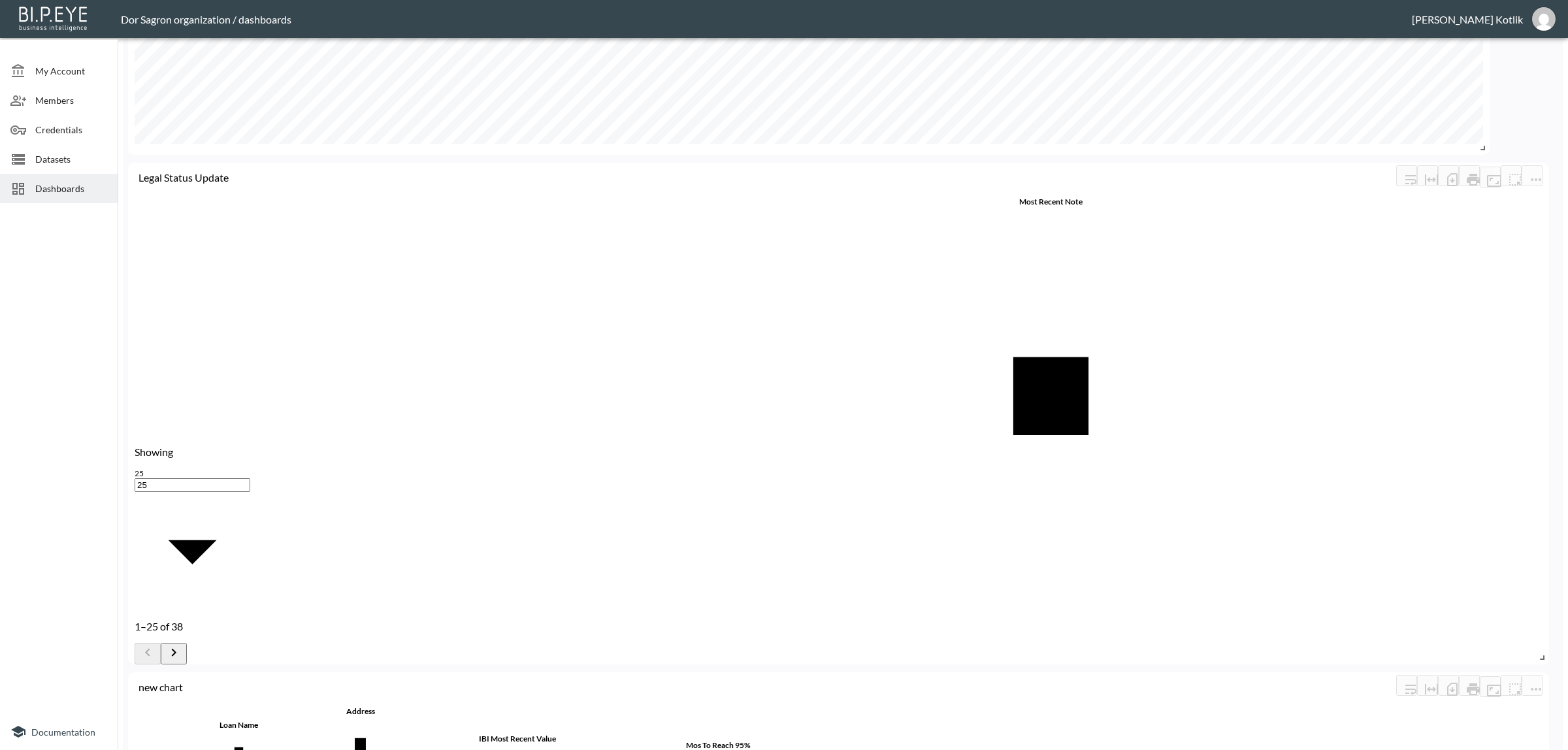
scroll to position [2728, 0]
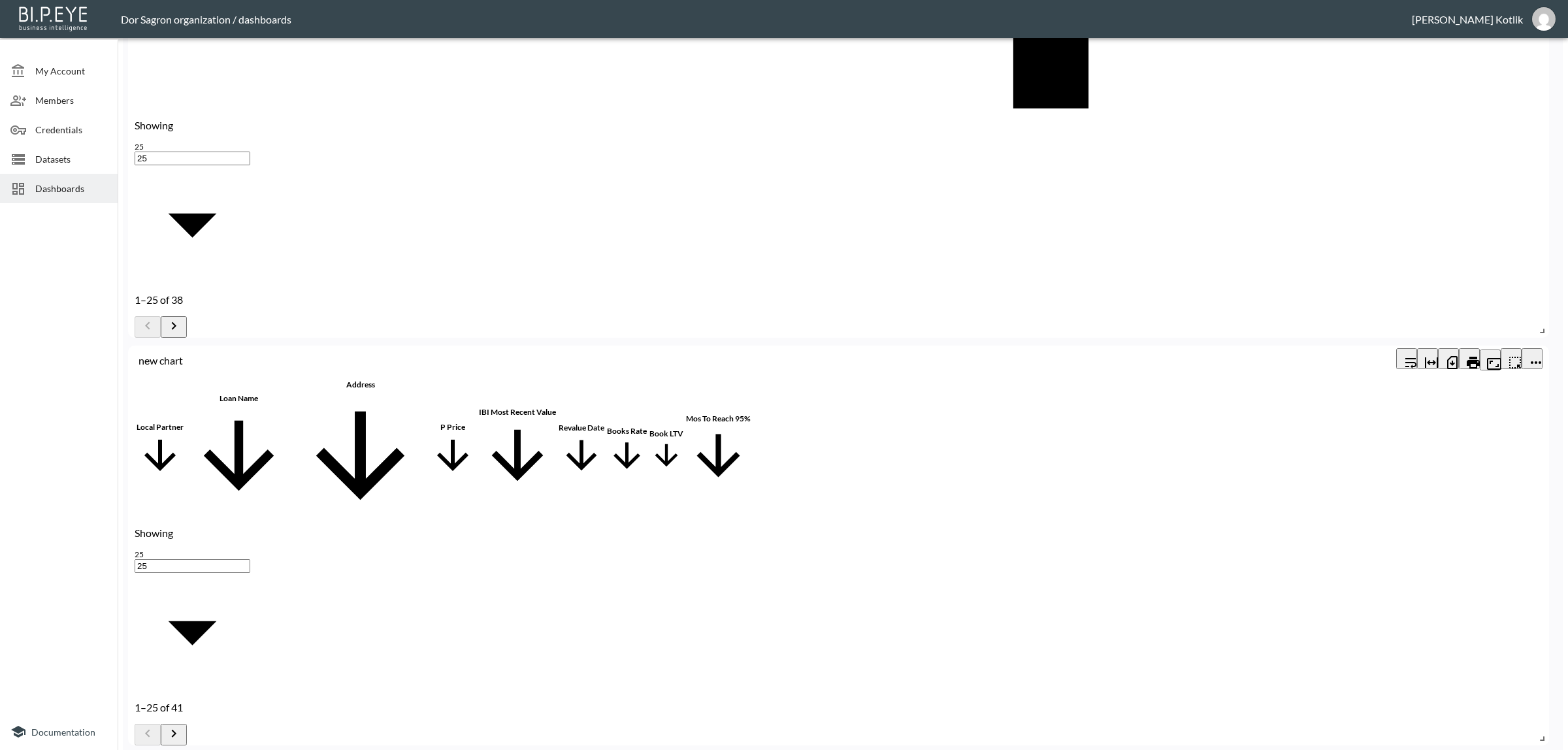
click at [1533, 355] on icon "more" at bounding box center [1536, 363] width 16 height 16
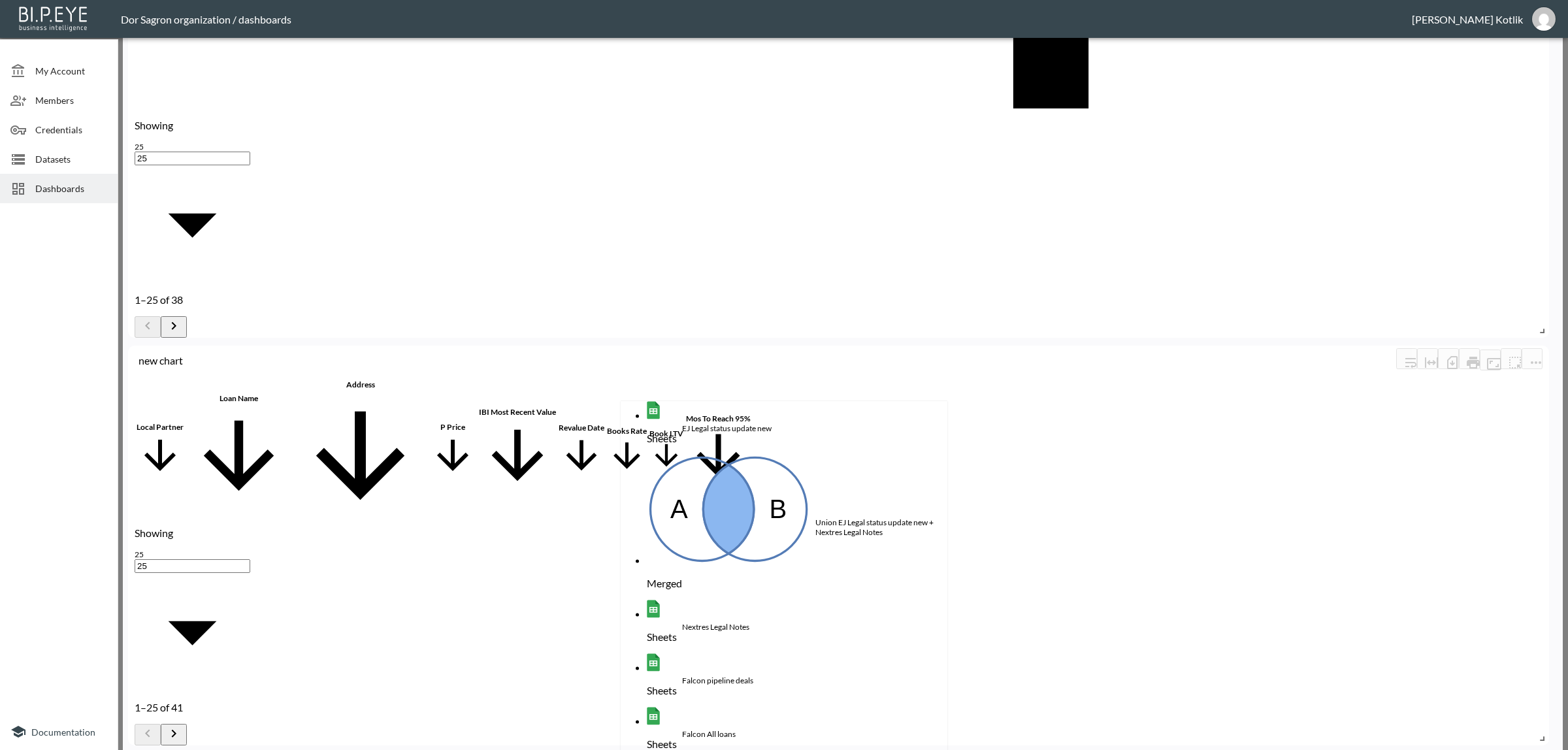
click at [864, 518] on div "Union EJ Legal status update new + Nextres Legal Notes" at bounding box center [881, 527] width 132 height 20
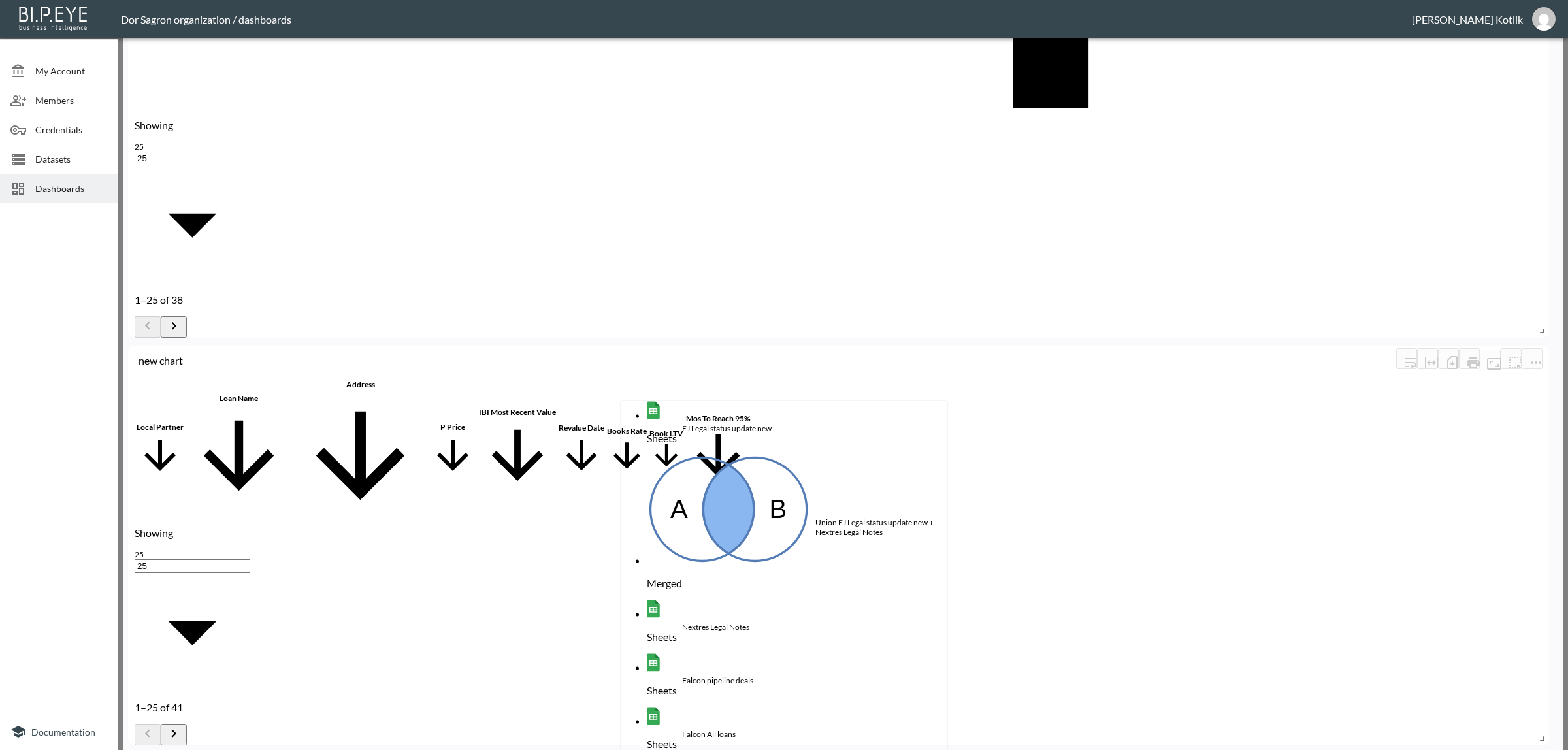
click at [827, 707] on li "Sheets Falcon All loans" at bounding box center [797, 734] width 300 height 53
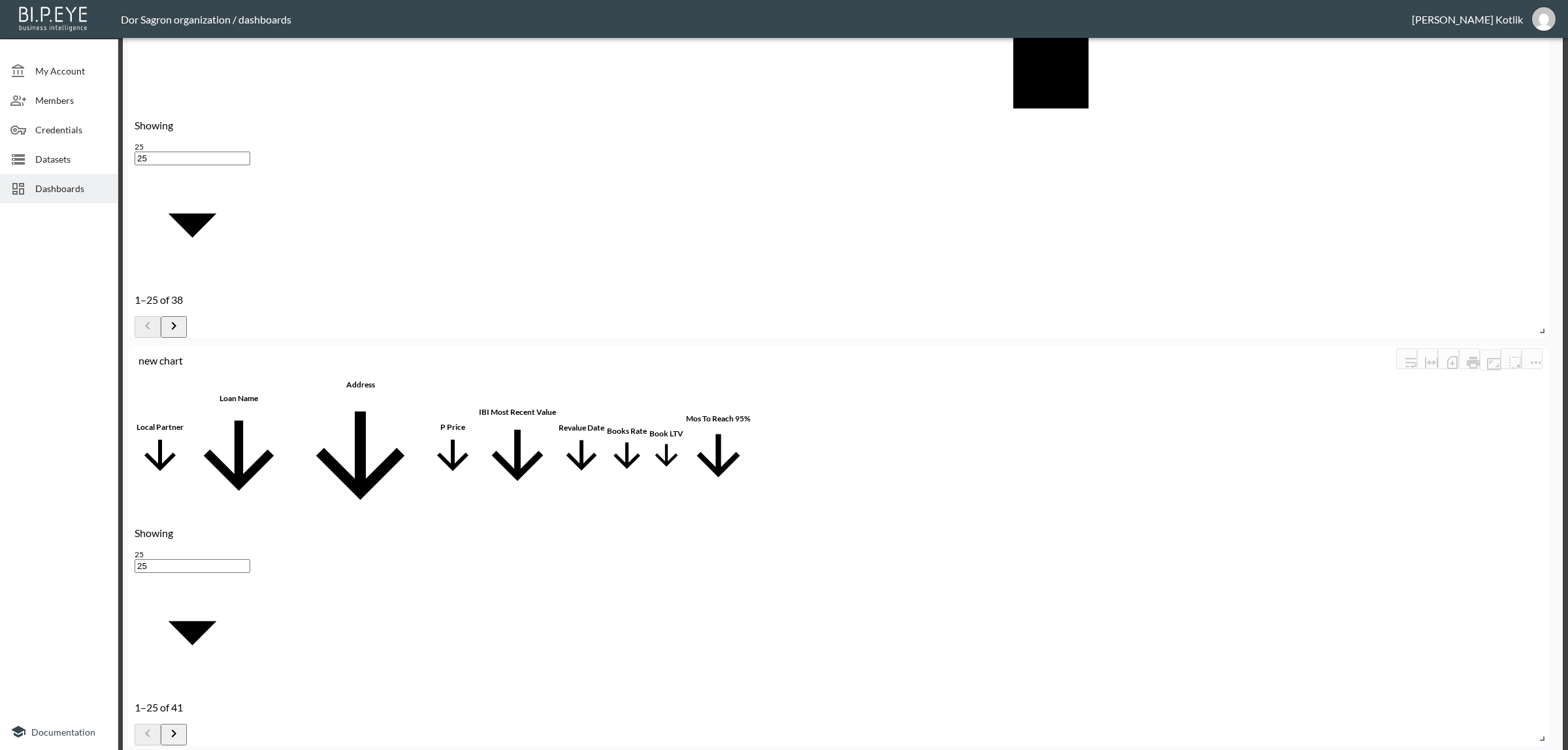
type input "l"
checkbox input "false"
type input "lo"
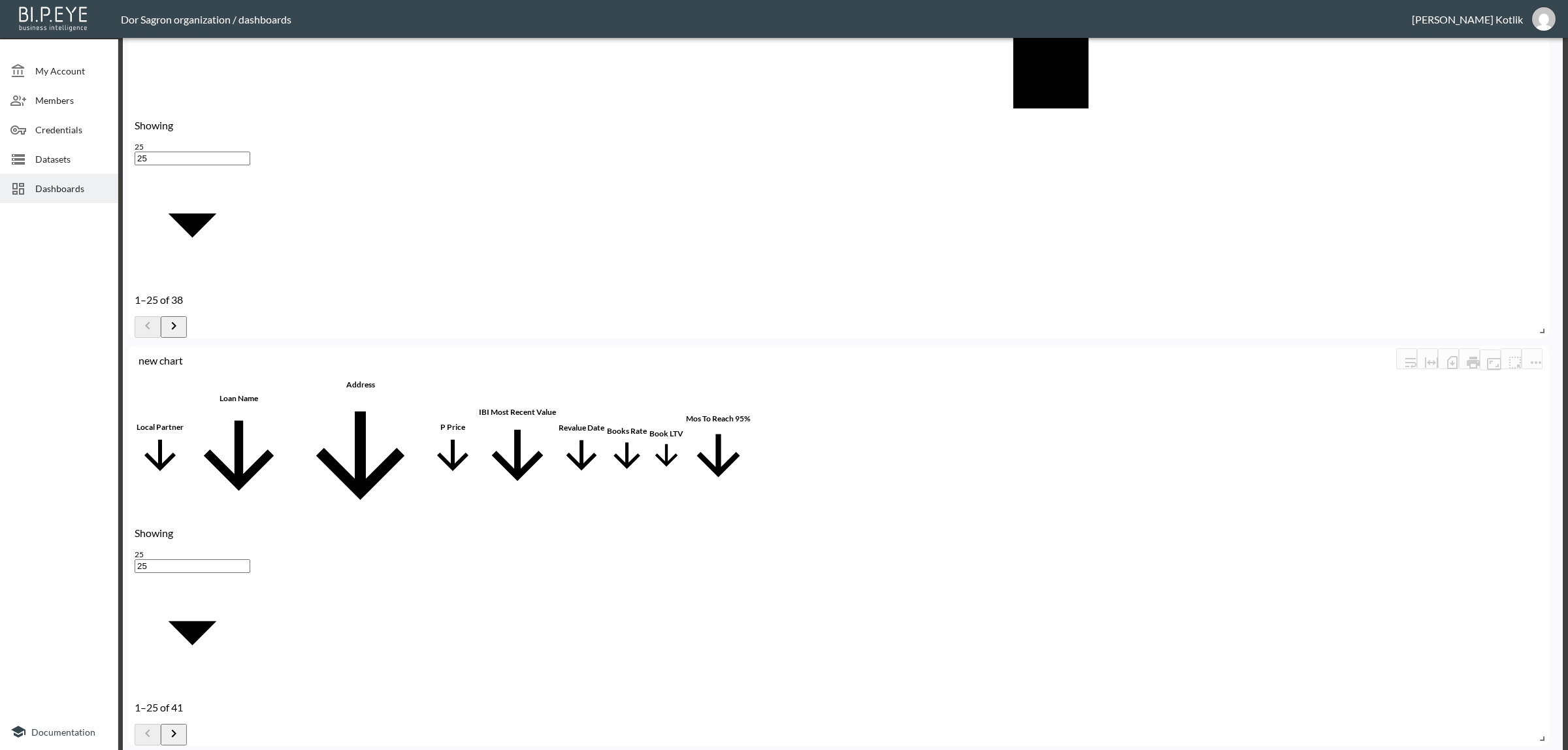
checkbox input "false"
type input "lo"
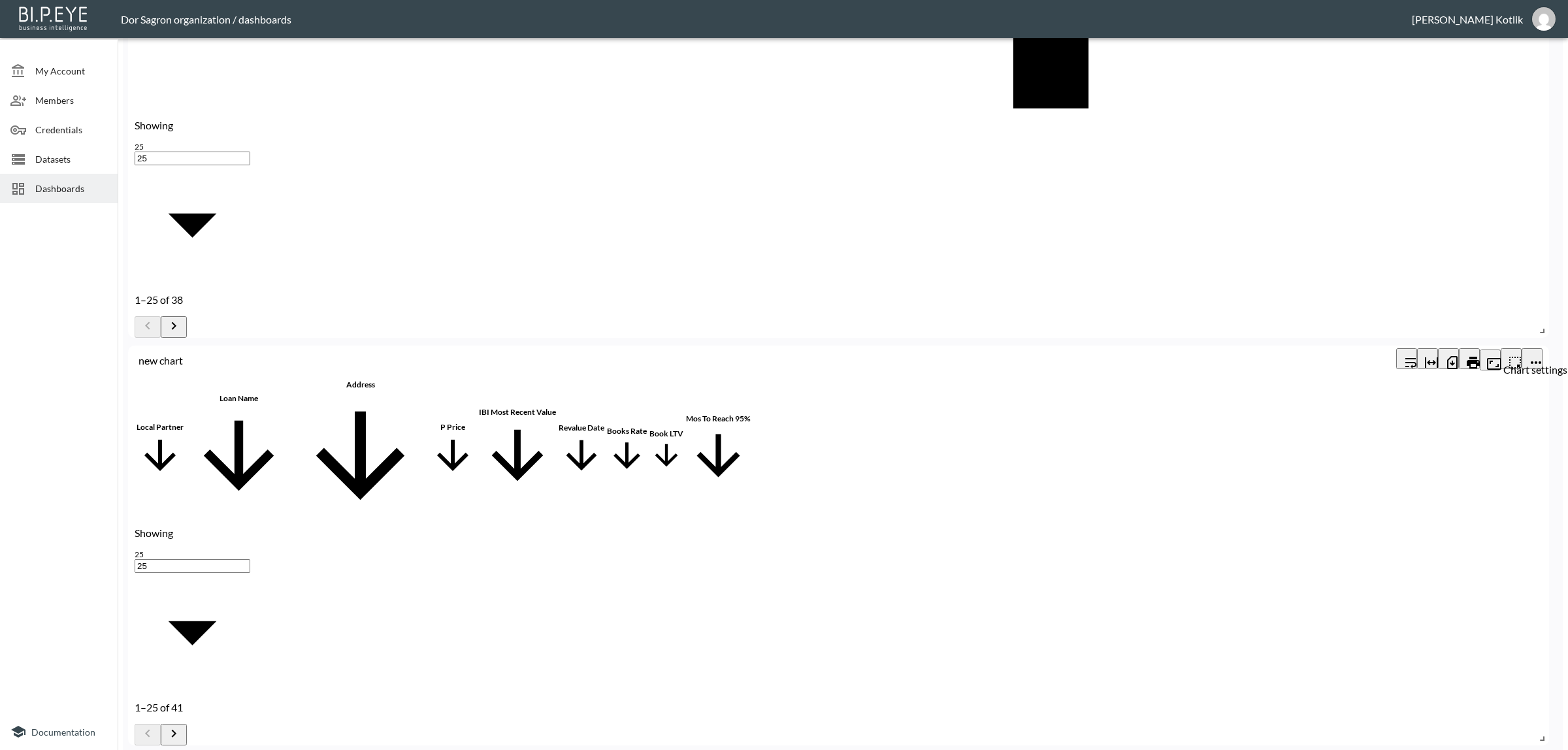
click at [1523, 348] on div at bounding box center [1511, 360] width 63 height 24
click at [1528, 355] on icon "more" at bounding box center [1536, 363] width 16 height 16
click at [1518, 355] on icon "more" at bounding box center [1516, 363] width 16 height 16
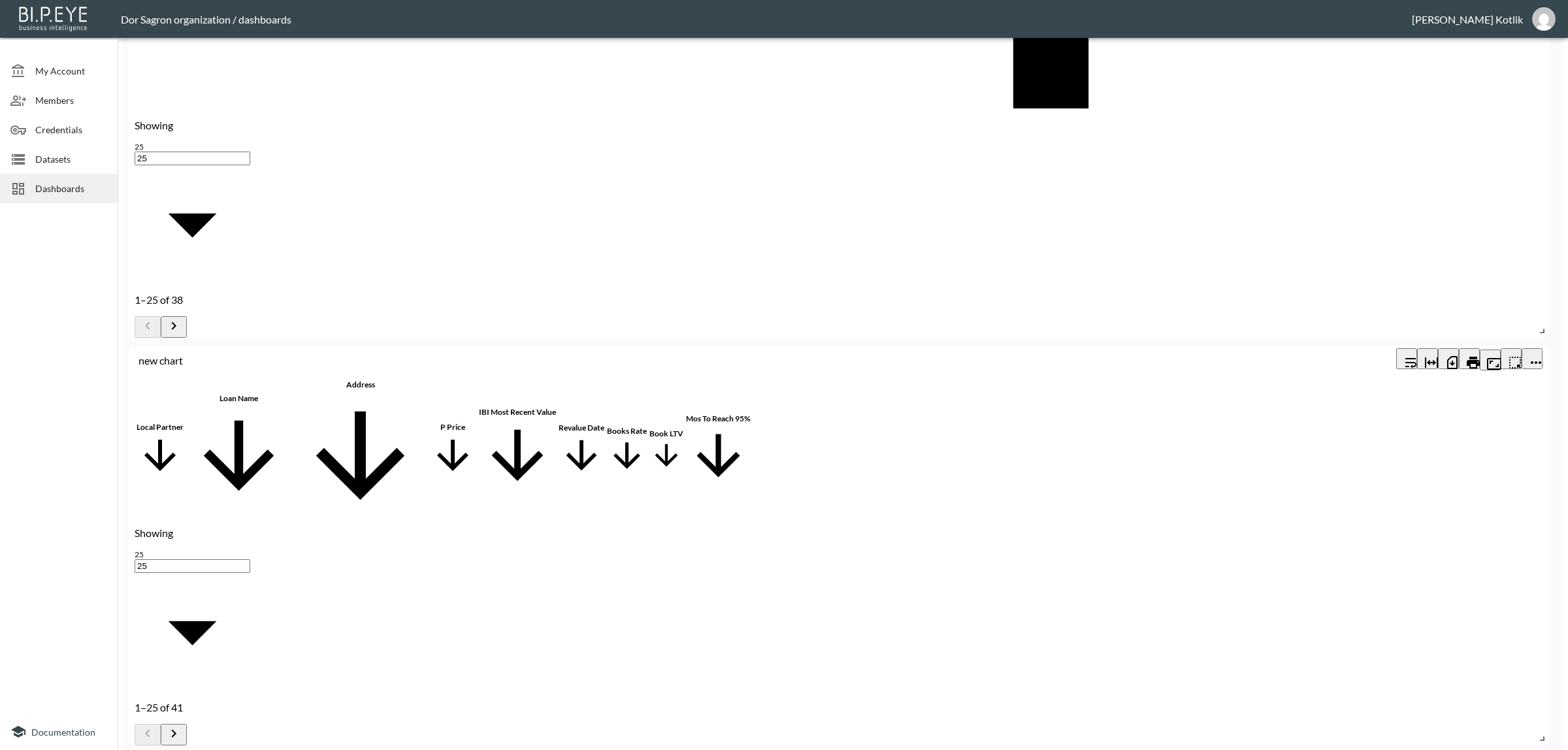
click at [180, 357] on div "new chart" at bounding box center [767, 361] width 1258 height 12
click at [178, 357] on div "new chart" at bounding box center [767, 361] width 1258 height 12
click at [176, 355] on div "new chart" at bounding box center [767, 361] width 1258 height 12
click at [1533, 355] on icon "more" at bounding box center [1536, 363] width 16 height 16
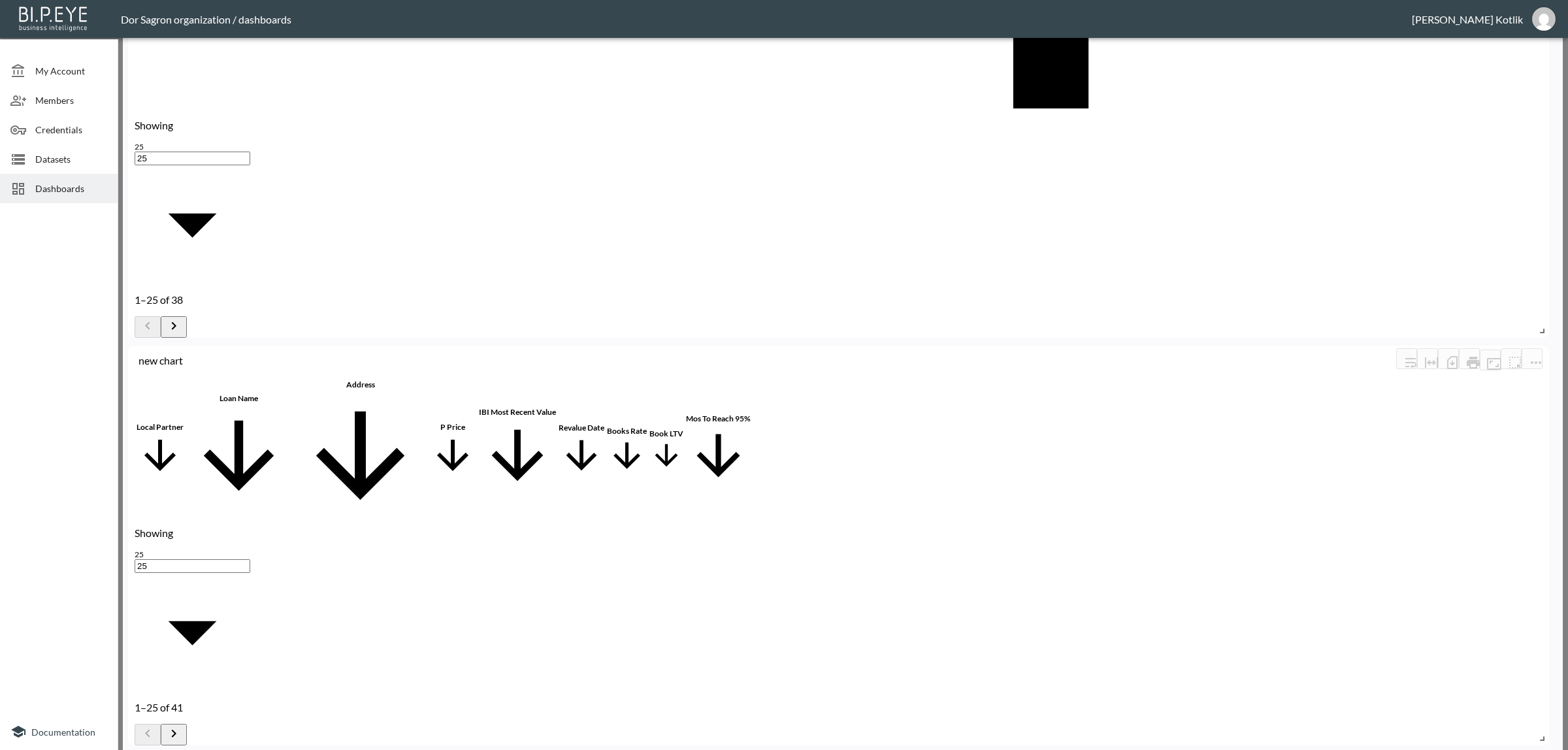
type input "I"
type input "Recent Value summary"
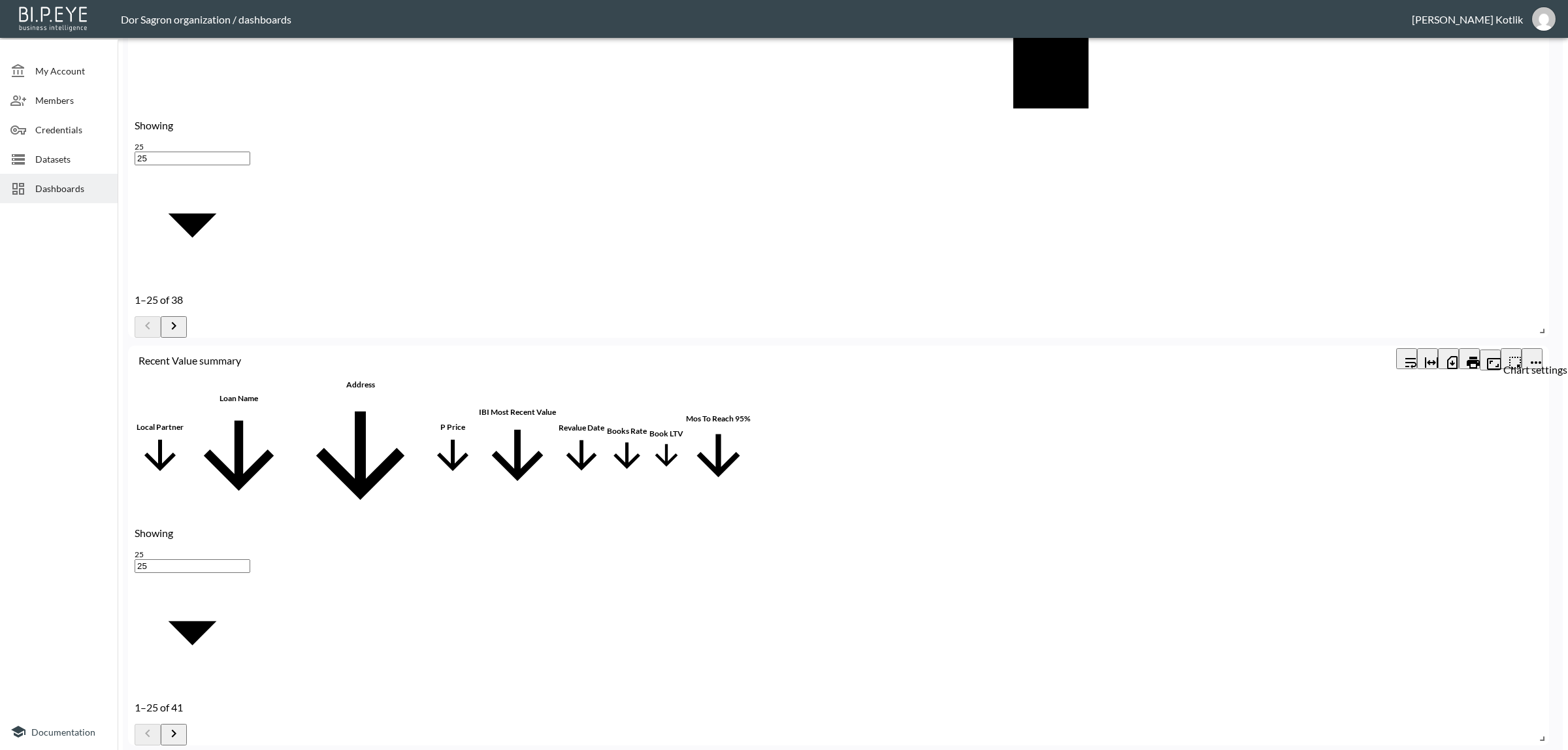
click at [1536, 355] on icon "more" at bounding box center [1536, 363] width 16 height 16
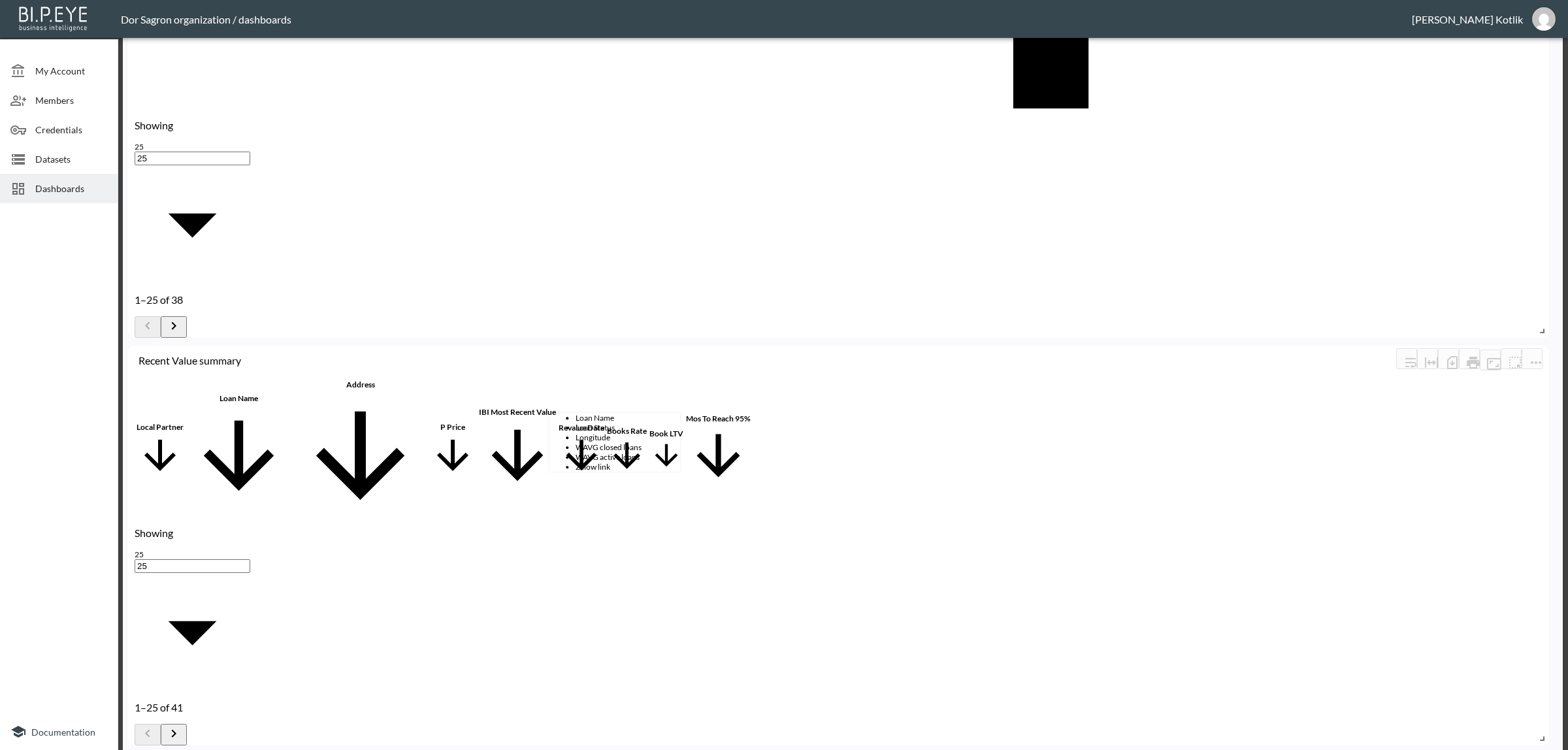
click at [605, 433] on span "Name 2" at bounding box center [628, 427] width 105 height 10
type input "Name 2"
click at [711, 389] on body "BI.P.EYE, Interactive Analytics Dashboards - app Dor Sagron organization / dash…" at bounding box center [784, 375] width 1568 height 750
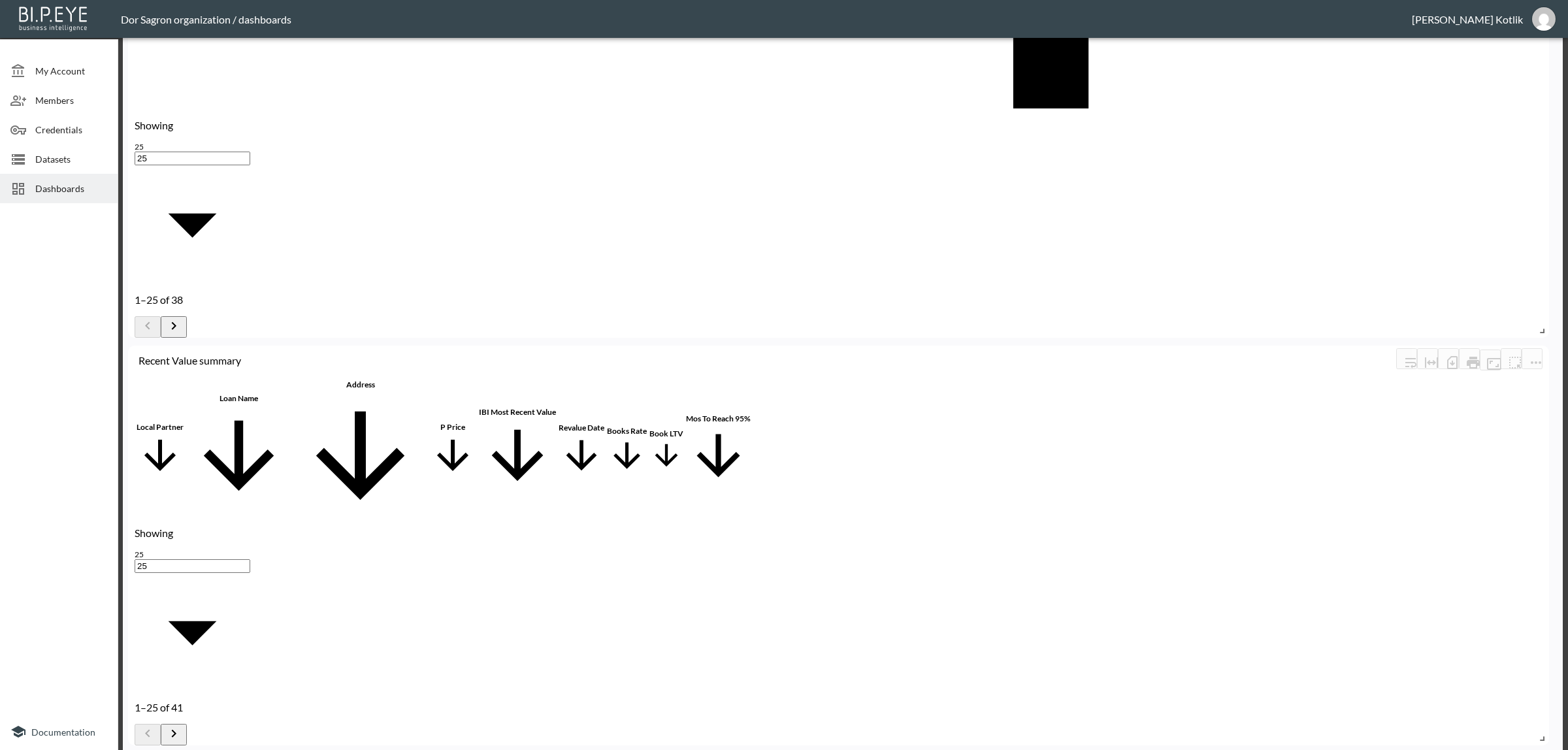
type input "is not"
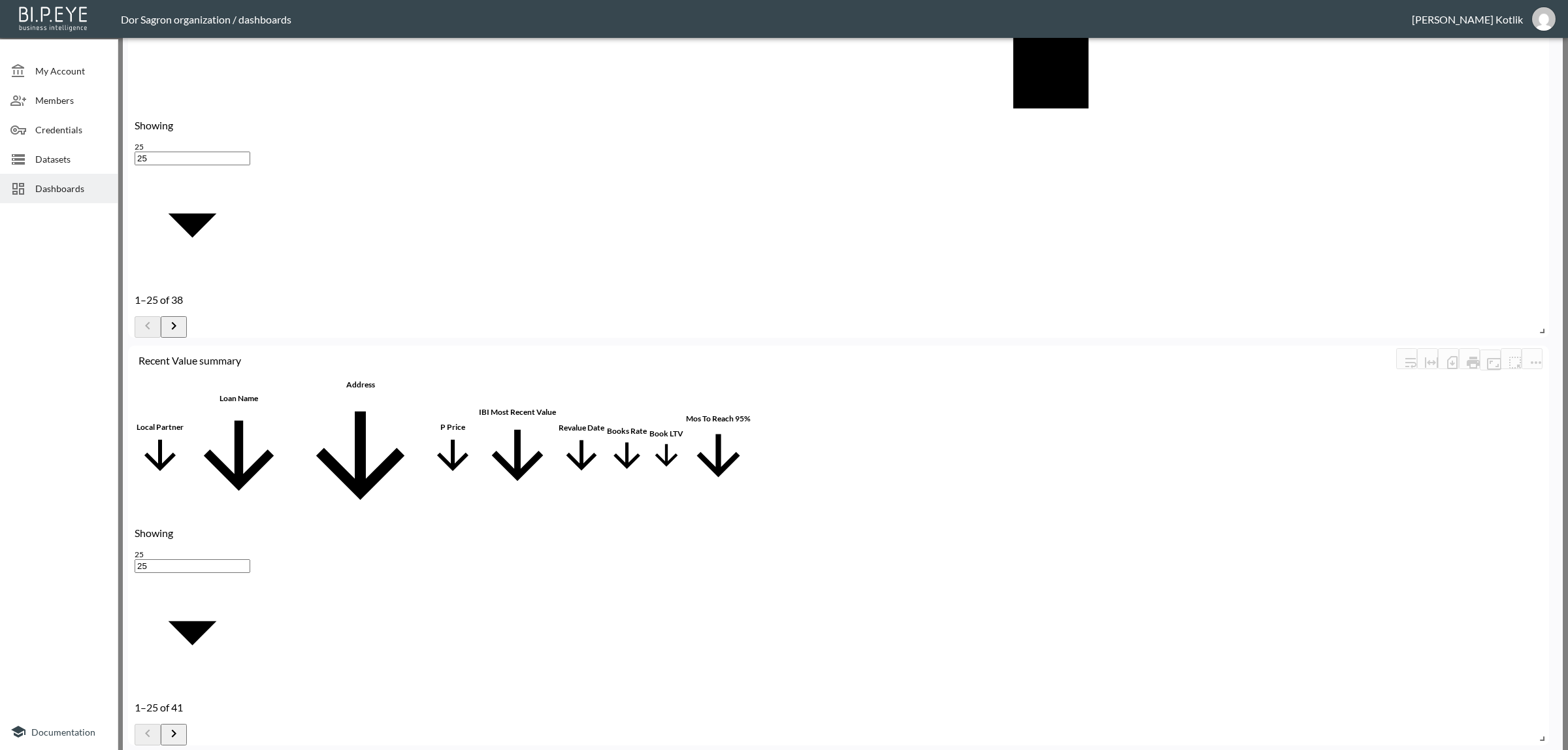
scroll to position [7, 0]
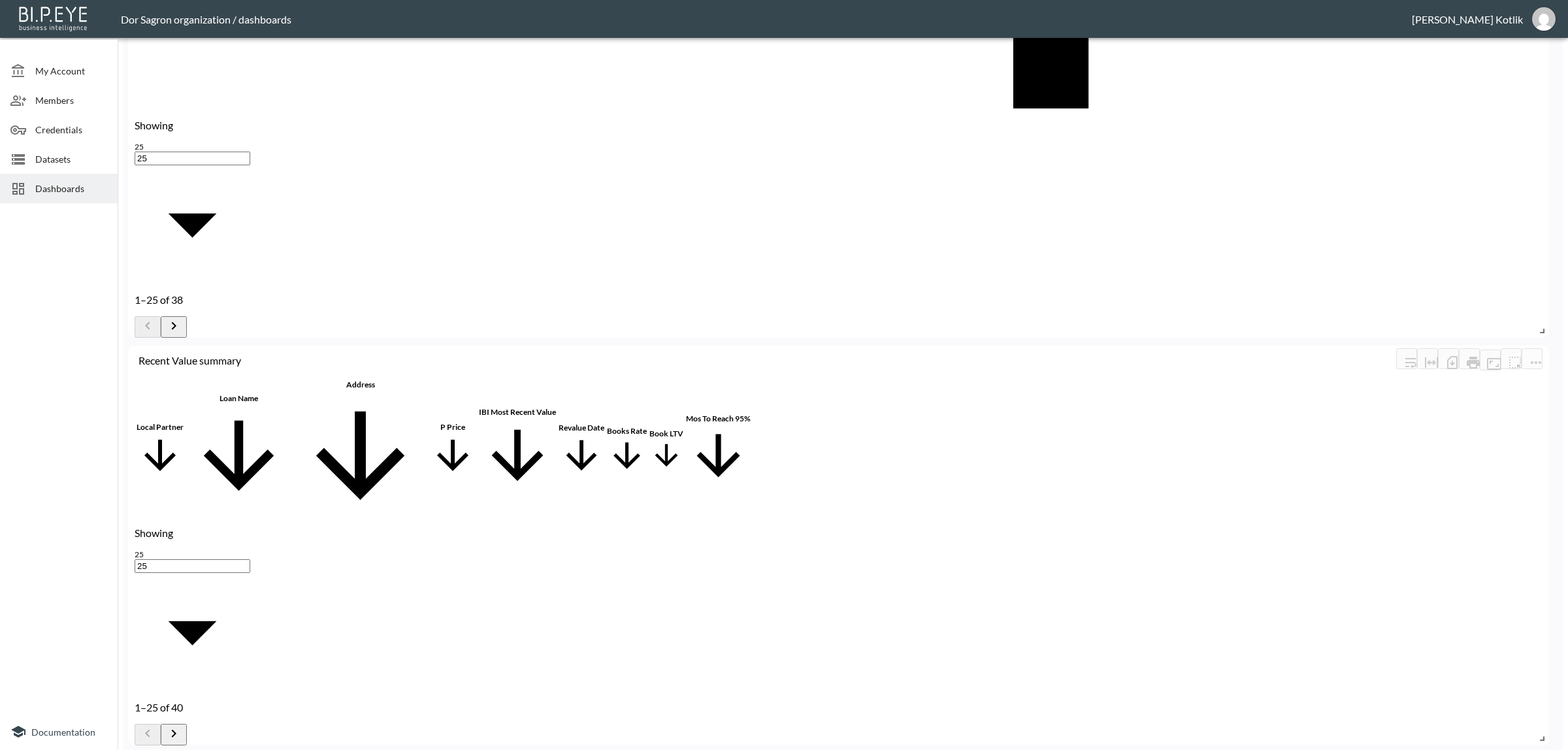
scroll to position [406, 0]
click at [160, 539] on p "Showing" at bounding box center [192, 533] width 115 height 12
click at [207, 723] on body "BI.P.EYE, Interactive Analytics Dashboards - app Dor Sagron organization / dash…" at bounding box center [784, 375] width 1568 height 750
type input "100"
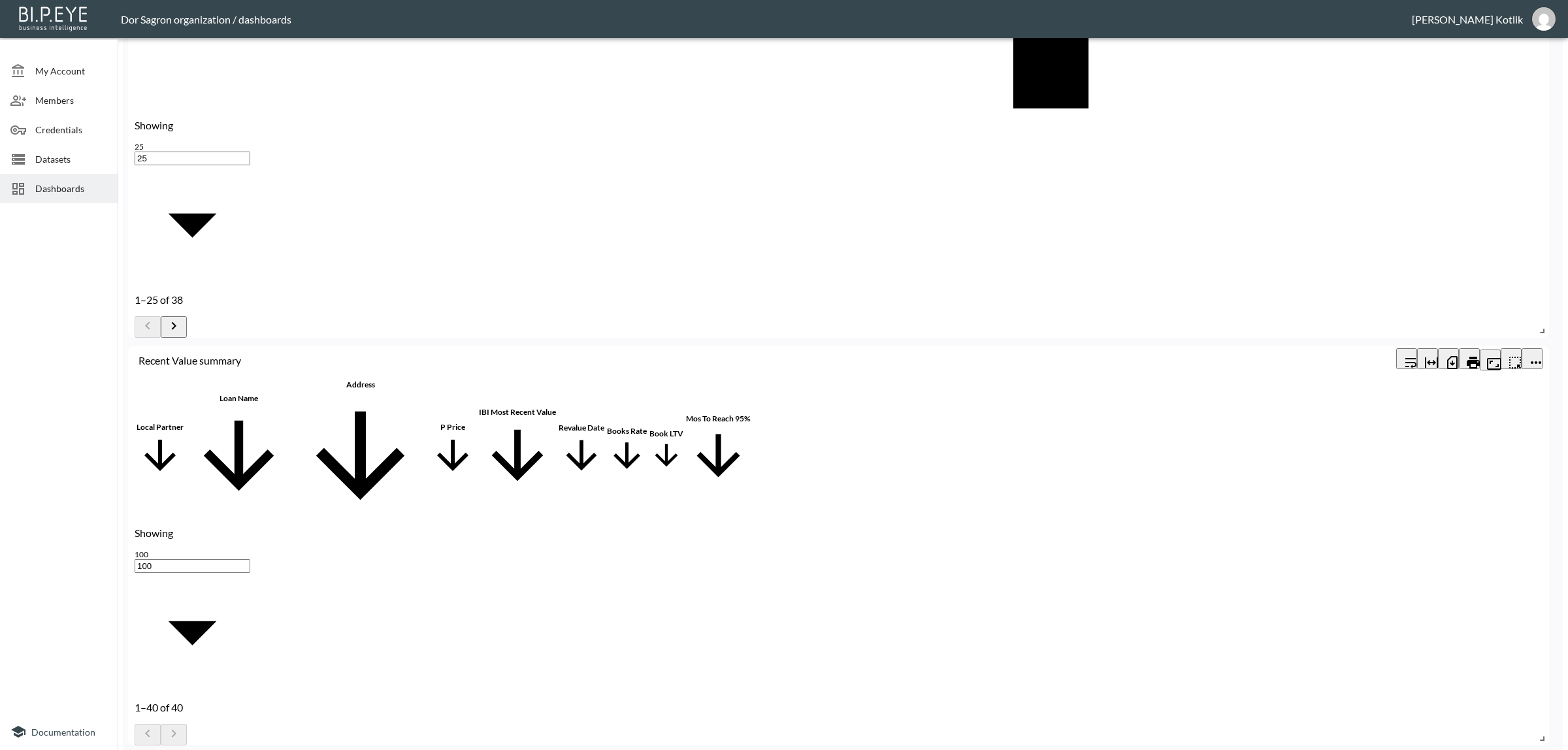
click at [1531, 355] on icon "more" at bounding box center [1536, 363] width 16 height 16
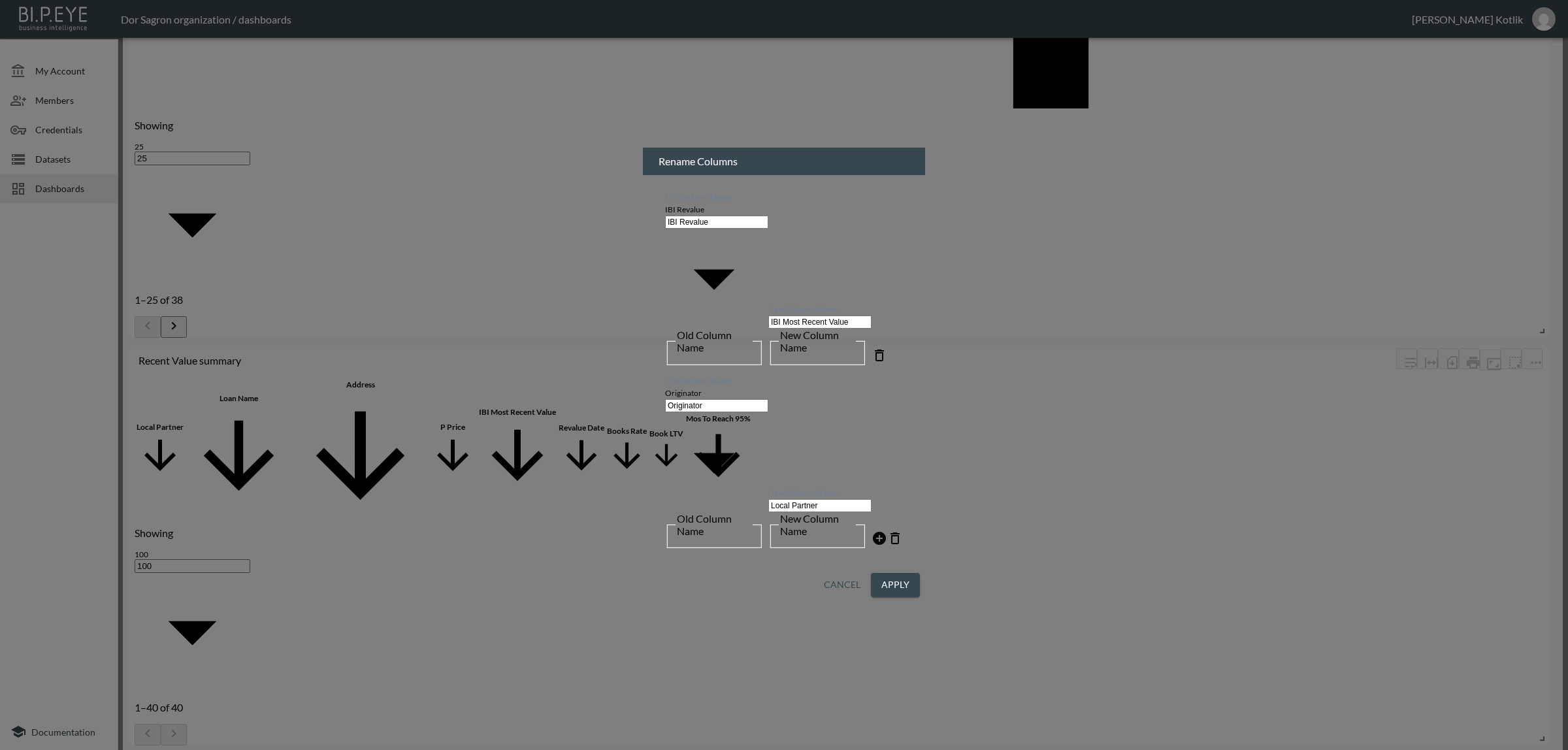
click at [860, 574] on button "Cancel" at bounding box center [842, 585] width 47 height 24
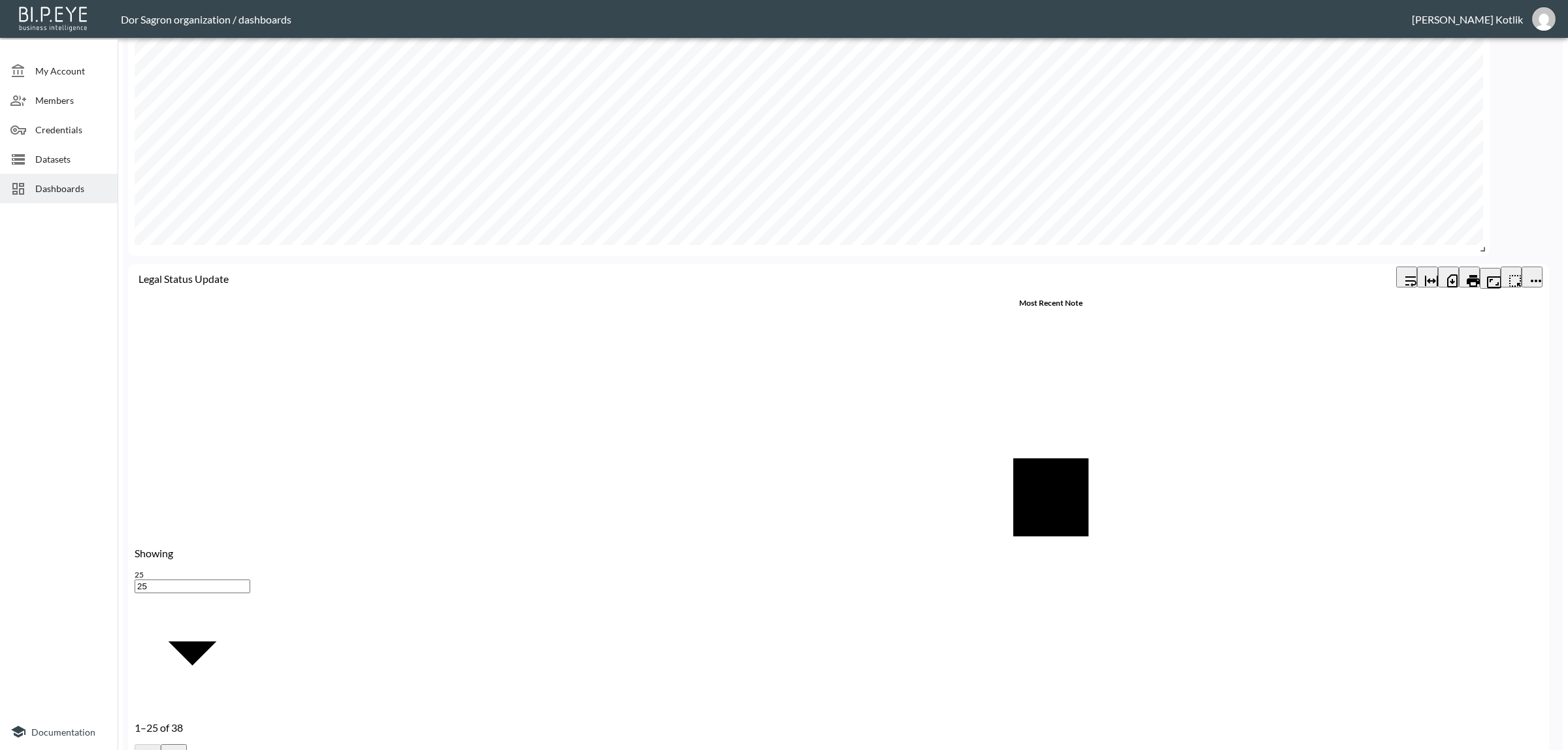
scroll to position [2482, 0]
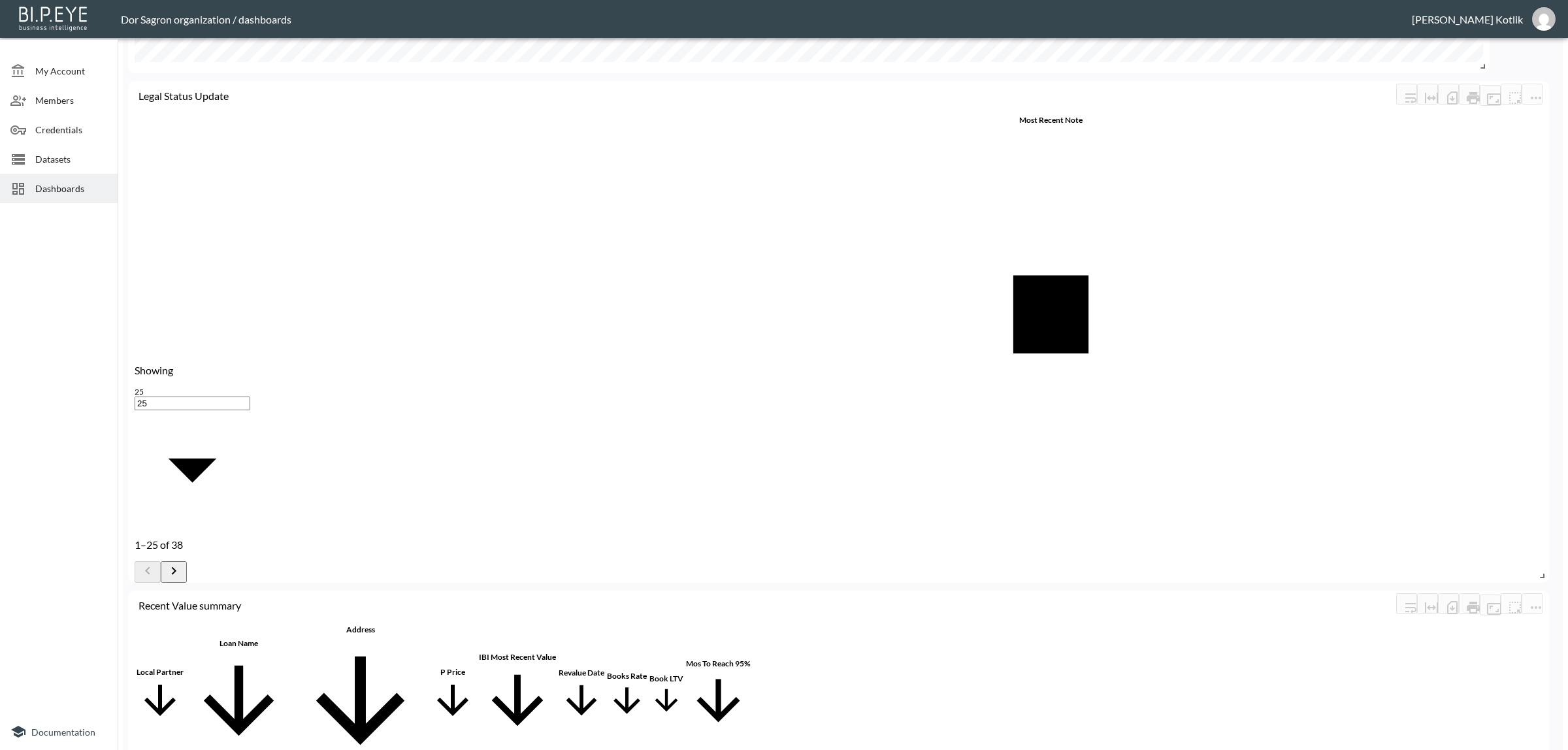
click at [197, 564] on body "BI.P.EYE, Interactive Analytics Dashboards - app Dor Sagron organization / dash…" at bounding box center [784, 375] width 1568 height 750
type input "100"
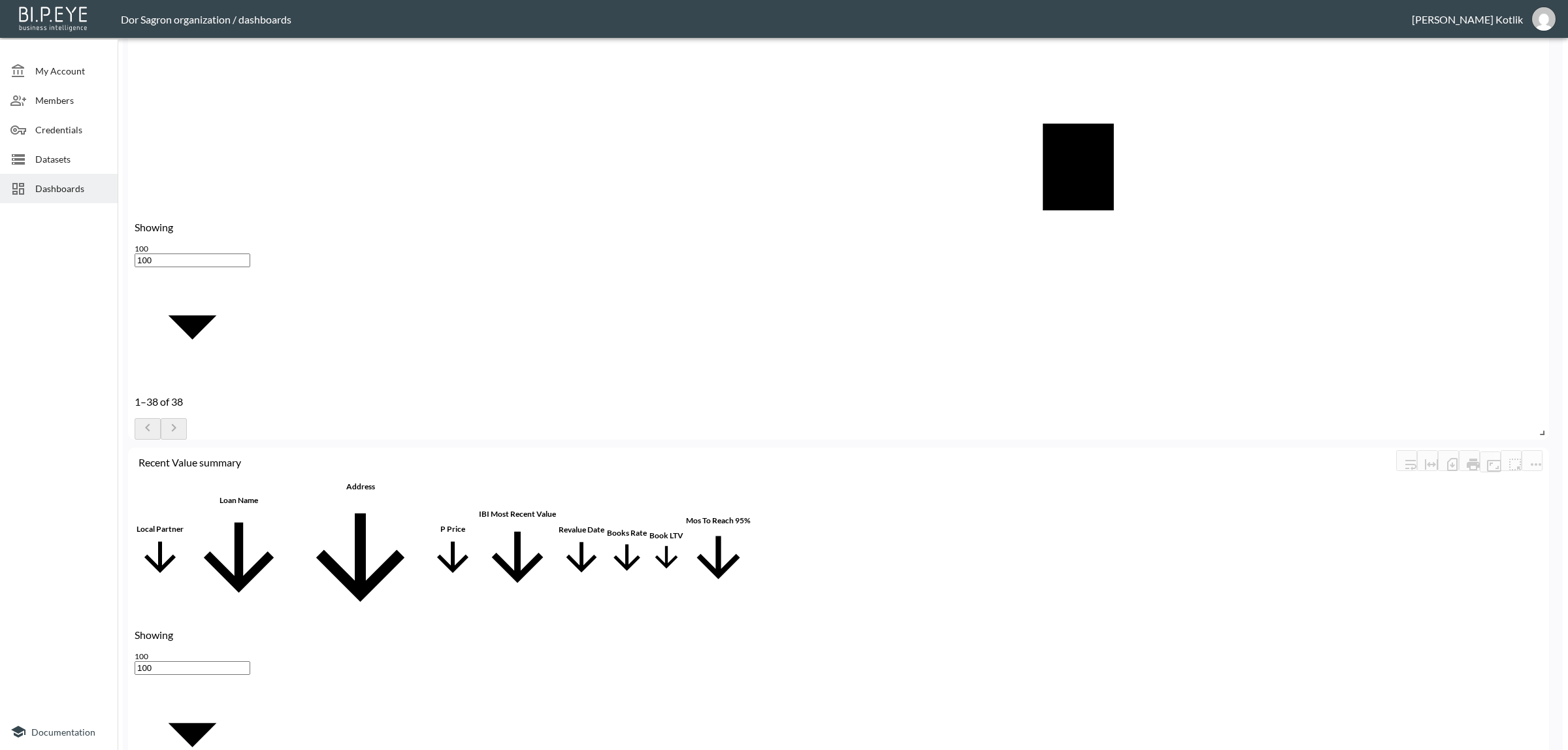
scroll to position [2728, 0]
